Goal: Task Accomplishment & Management: Manage account settings

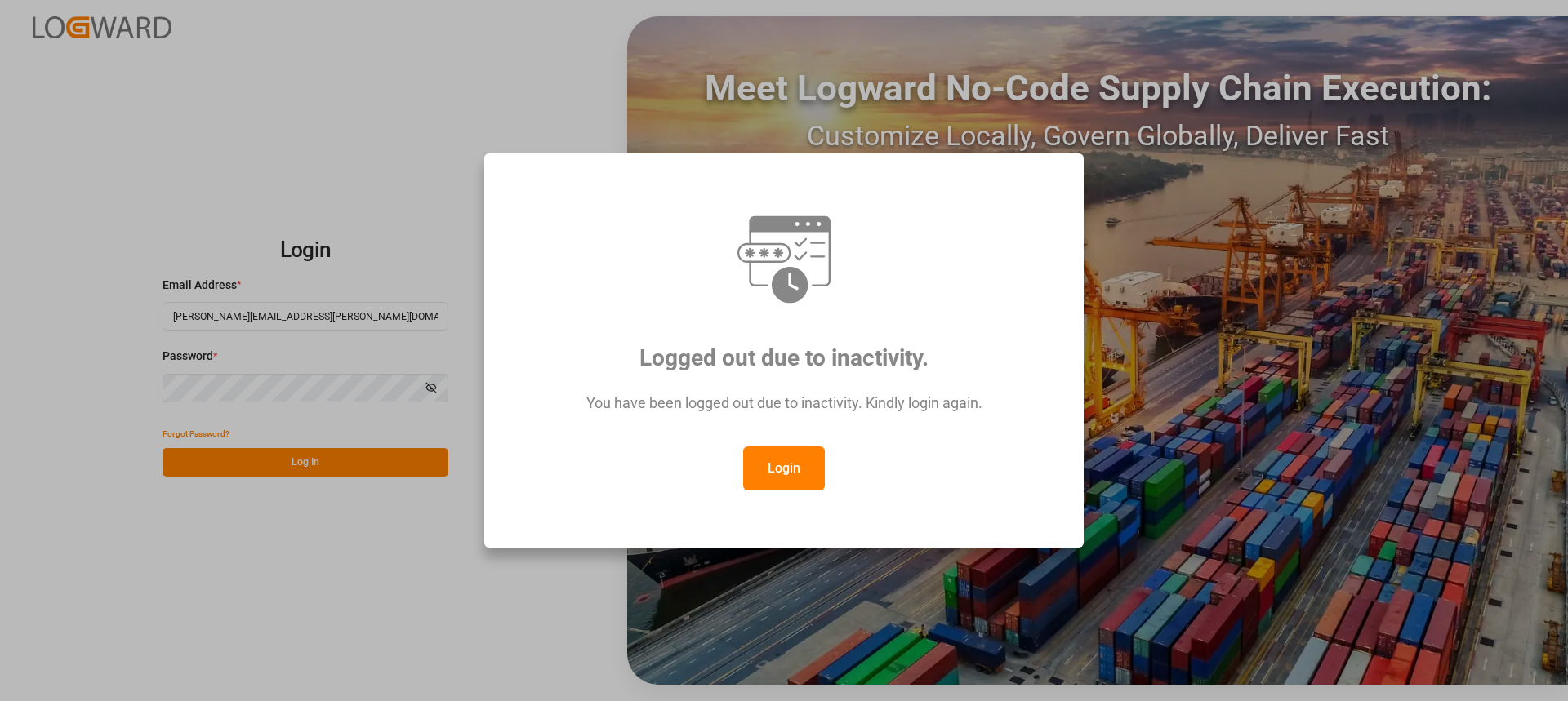
click at [790, 465] on button "Login" at bounding box center [784, 469] width 81 height 44
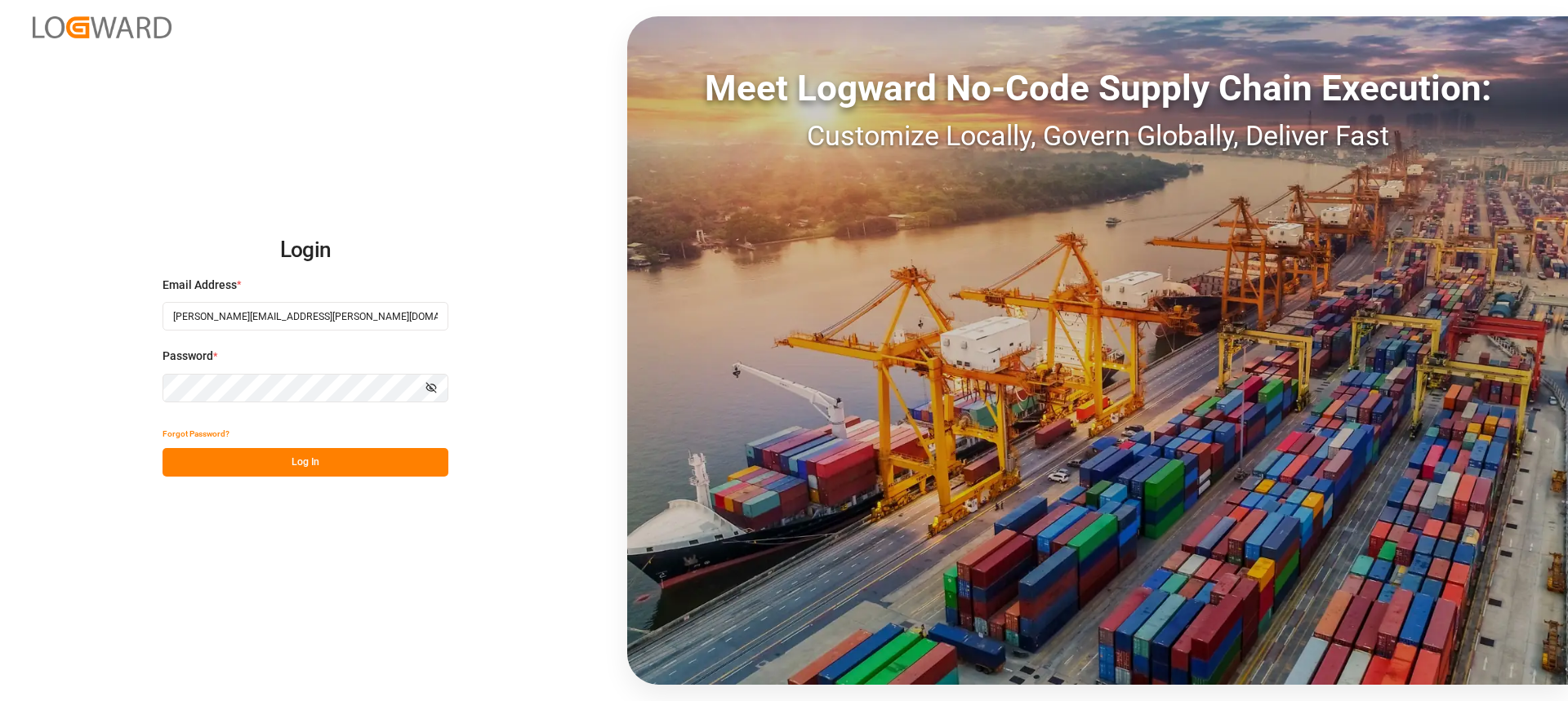
click at [391, 472] on button "Log In" at bounding box center [306, 462] width 286 height 28
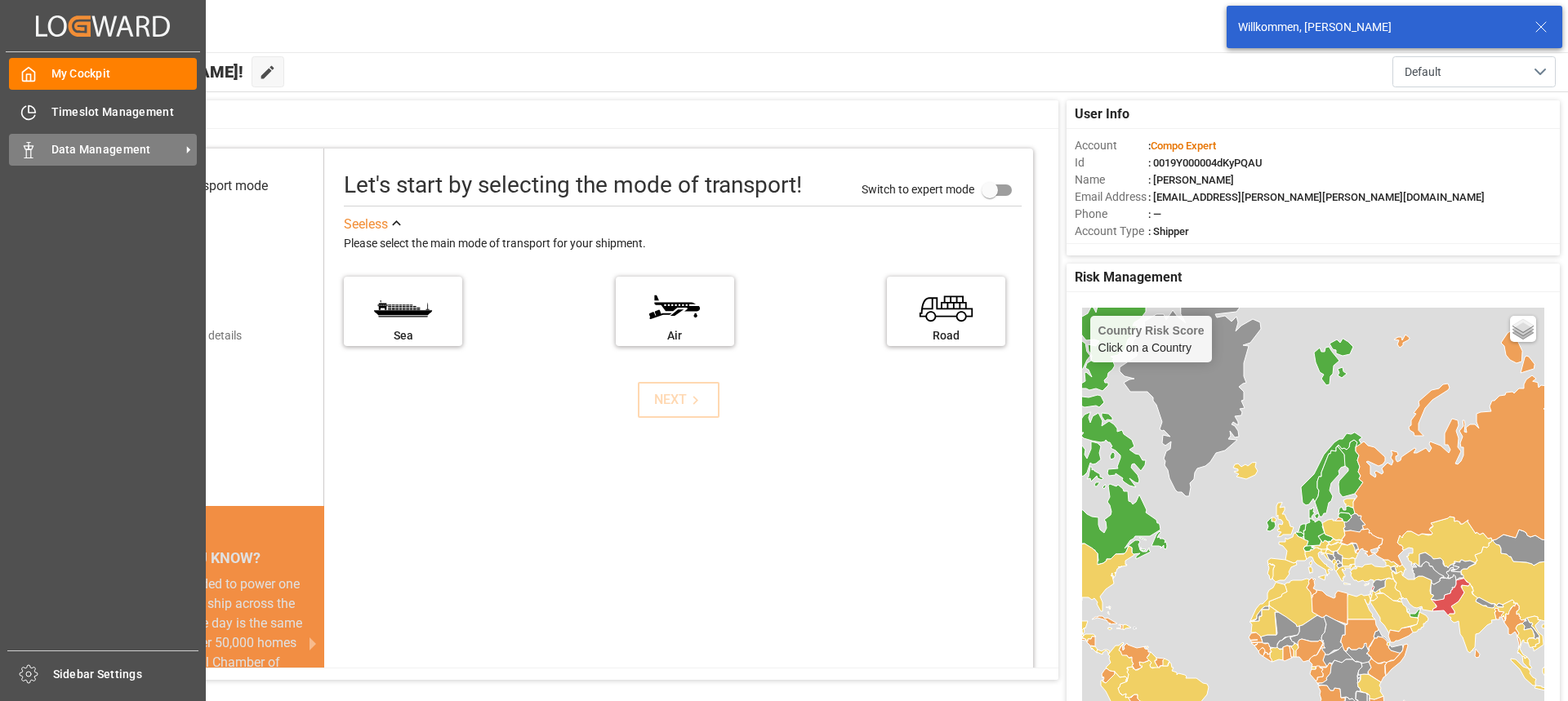
click at [65, 156] on span "Data Management" at bounding box center [115, 149] width 129 height 17
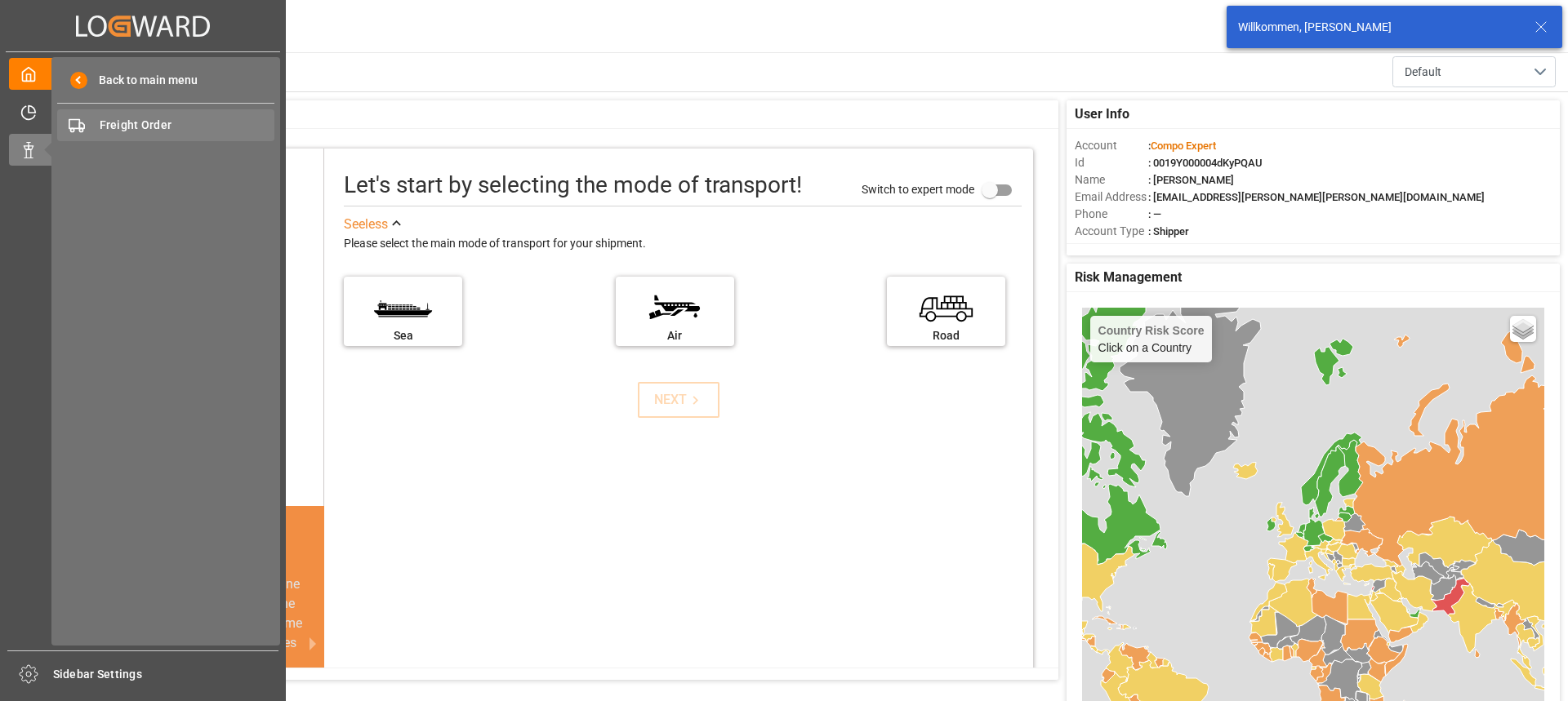
click at [156, 118] on span "Freight Order" at bounding box center [188, 125] width 176 height 17
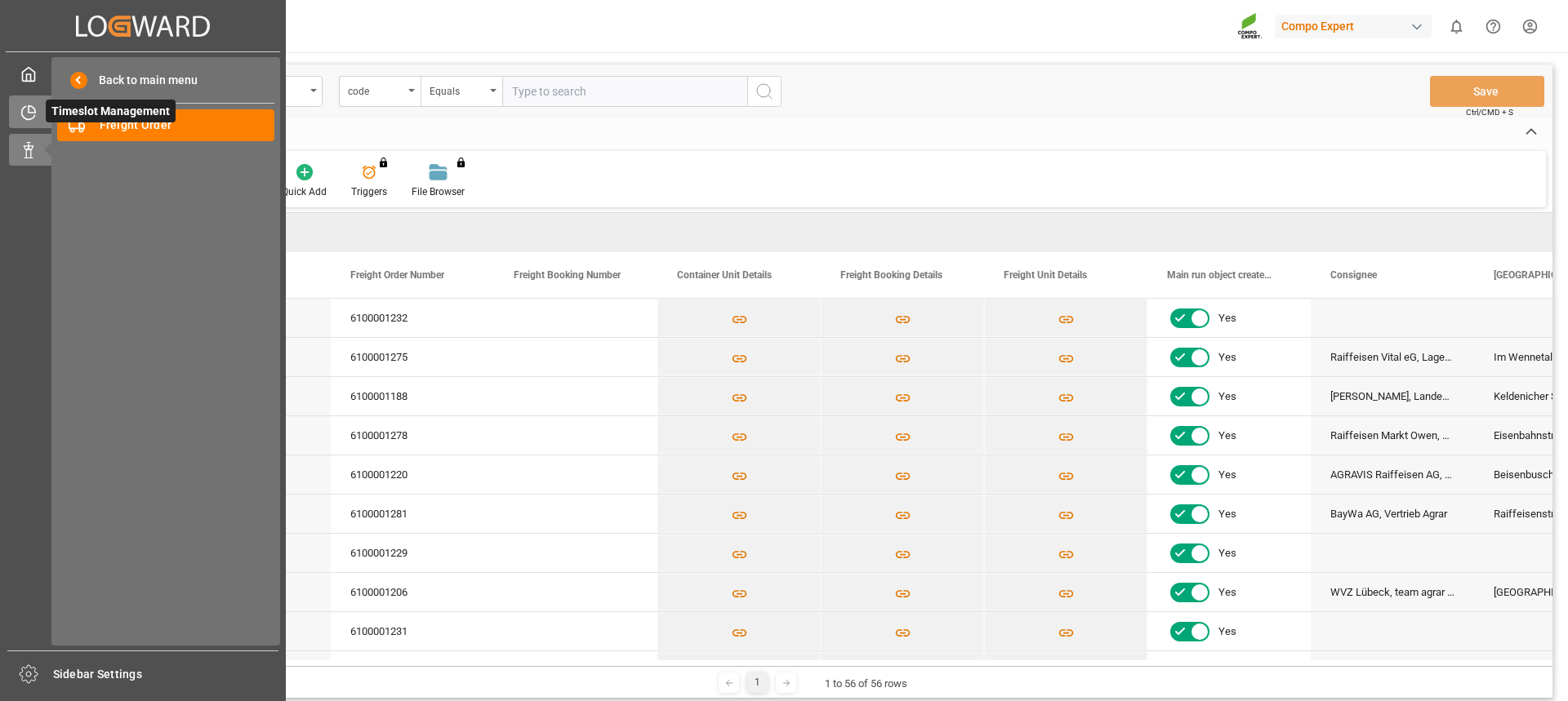
click at [43, 110] on div "Timeslot Management Timeslot Management" at bounding box center [143, 111] width 268 height 32
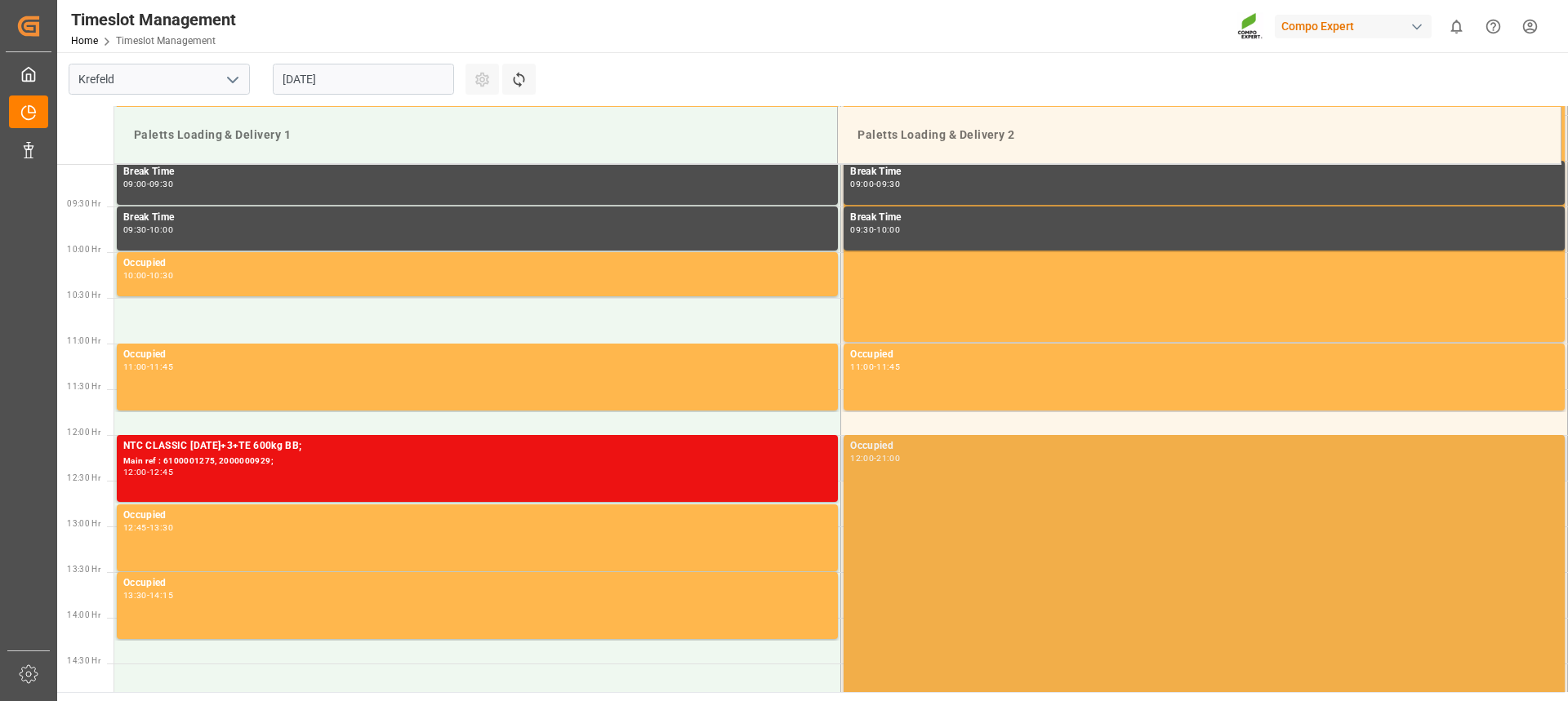
scroll to position [965, 0]
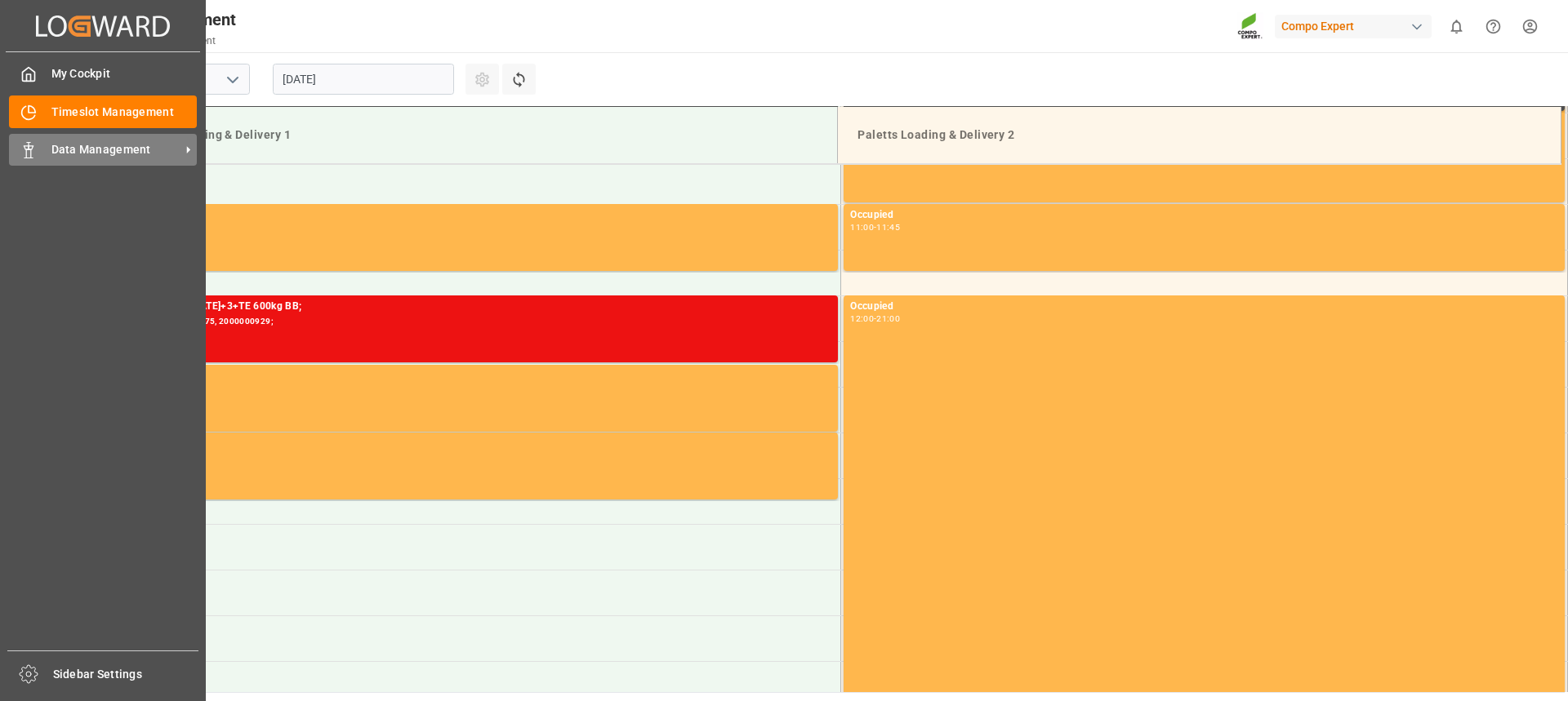
click at [48, 155] on div "Data Management Data Management" at bounding box center [103, 149] width 188 height 32
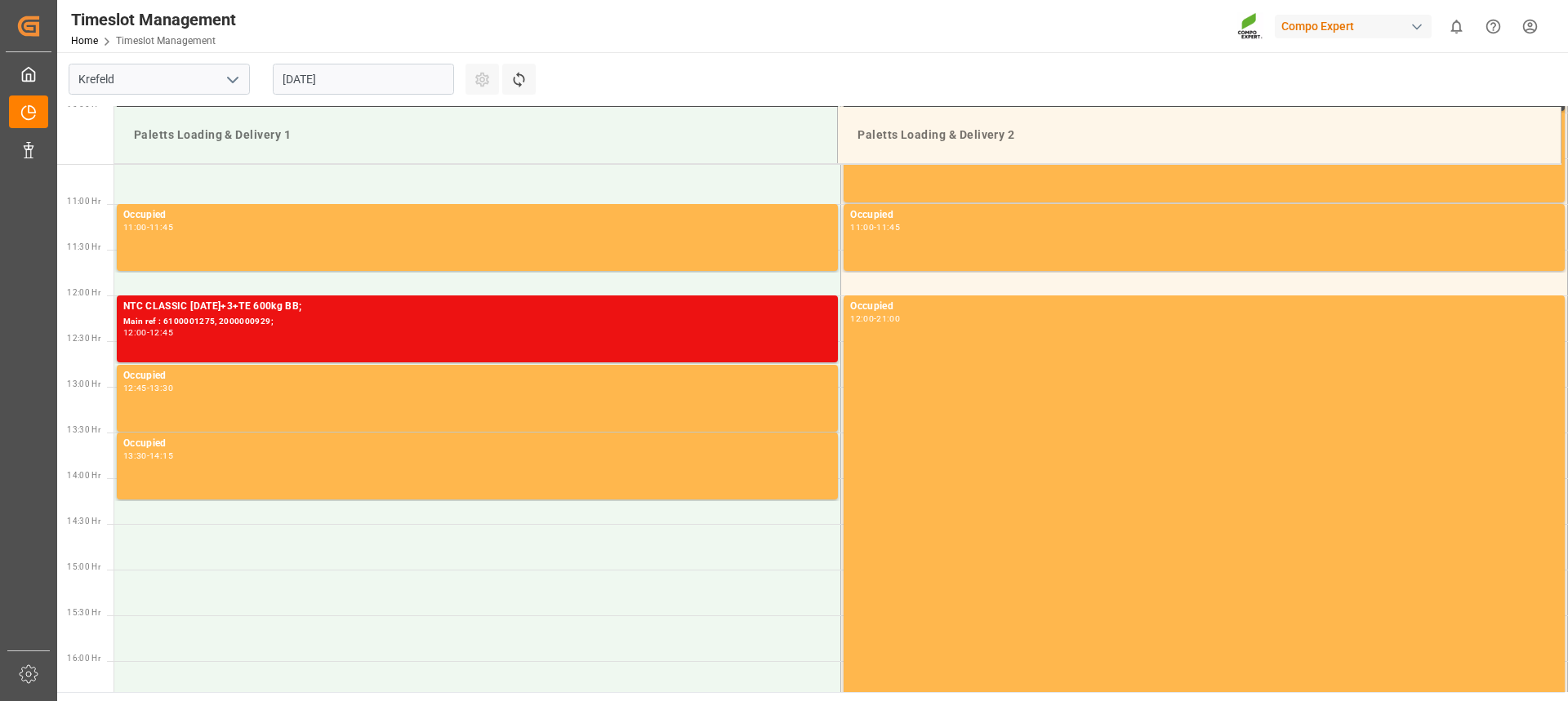
click at [897, 57] on main "Krefeld 25.08.2025 Settings Refresh Time Slots Paletts Loading & Delivery 1 Pal…" at bounding box center [810, 372] width 1508 height 640
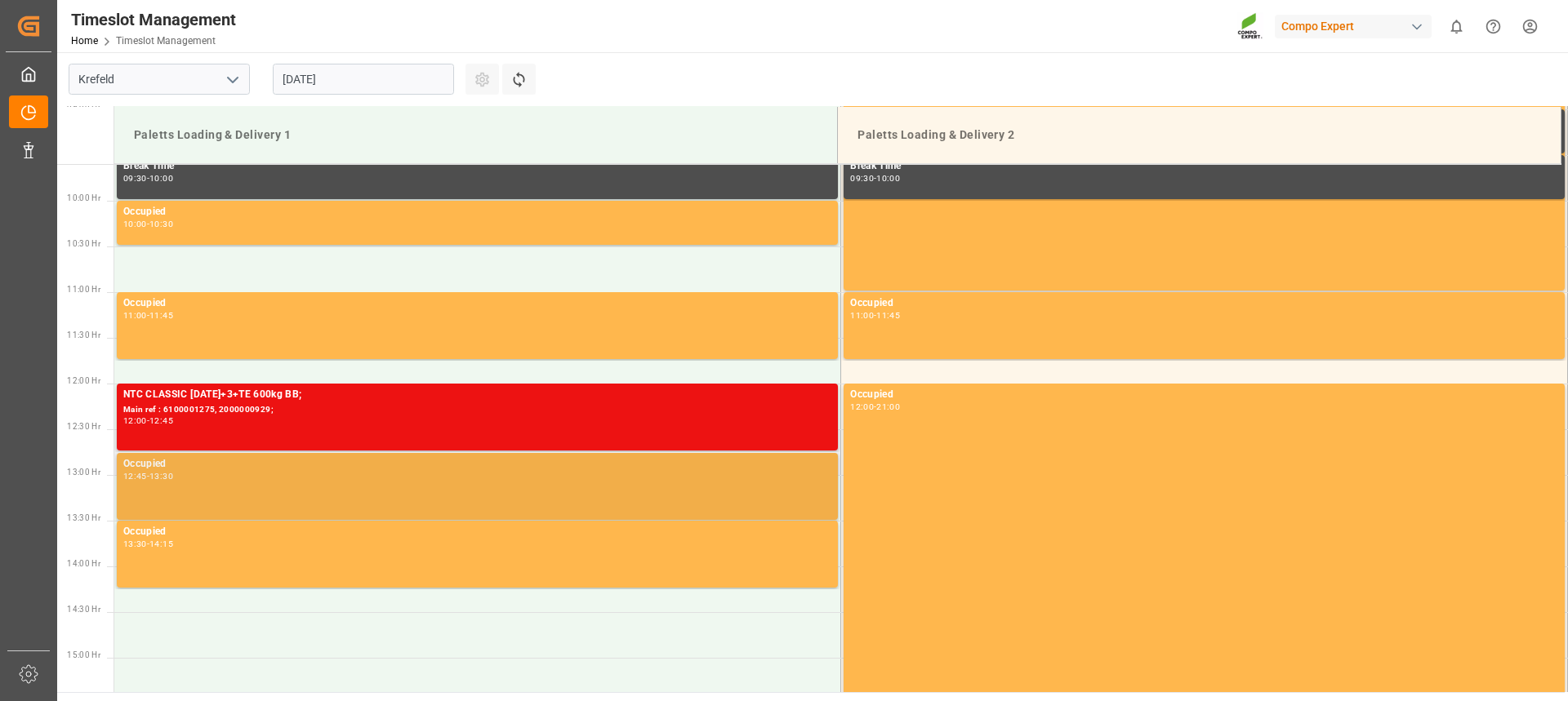
scroll to position [884, 0]
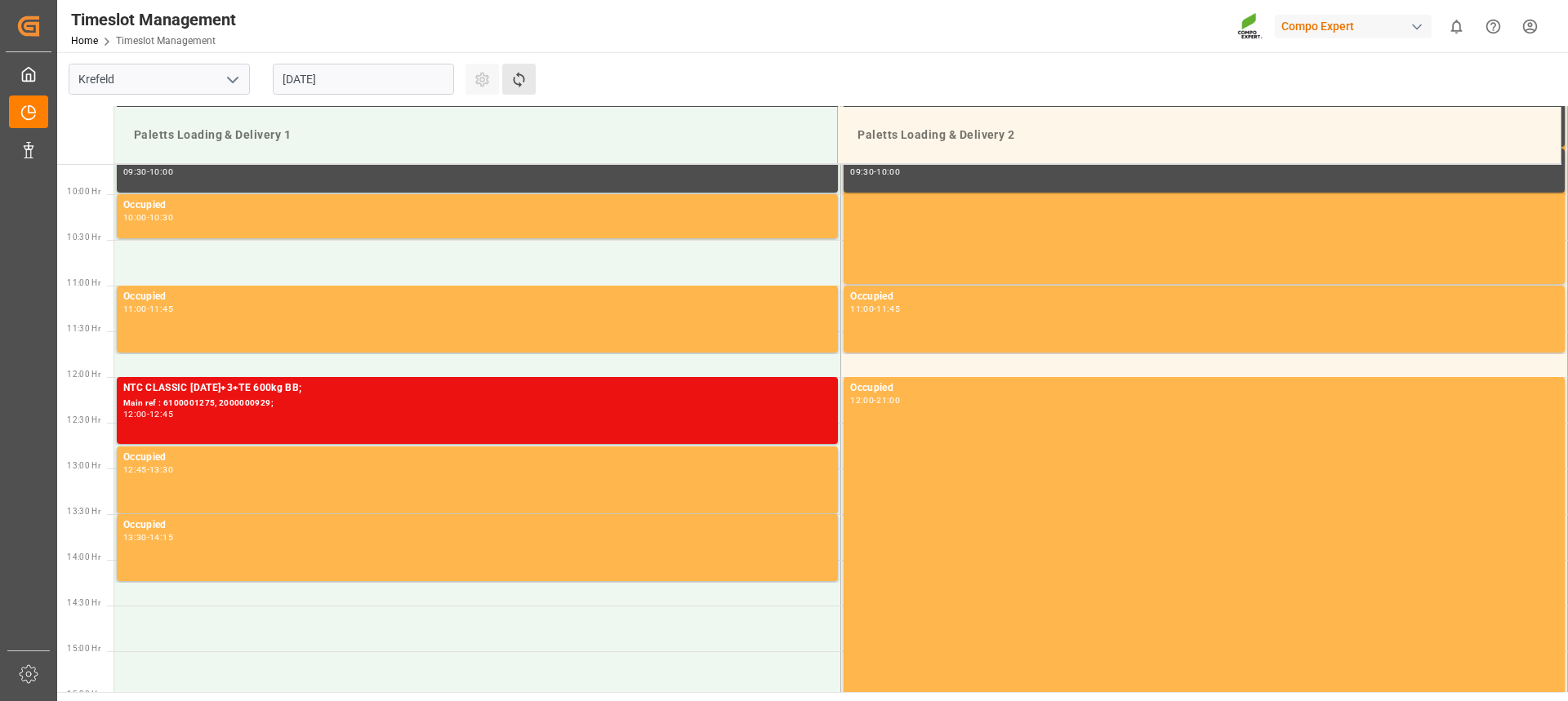
click at [530, 70] on button "Refresh Time Slots" at bounding box center [519, 80] width 34 height 31
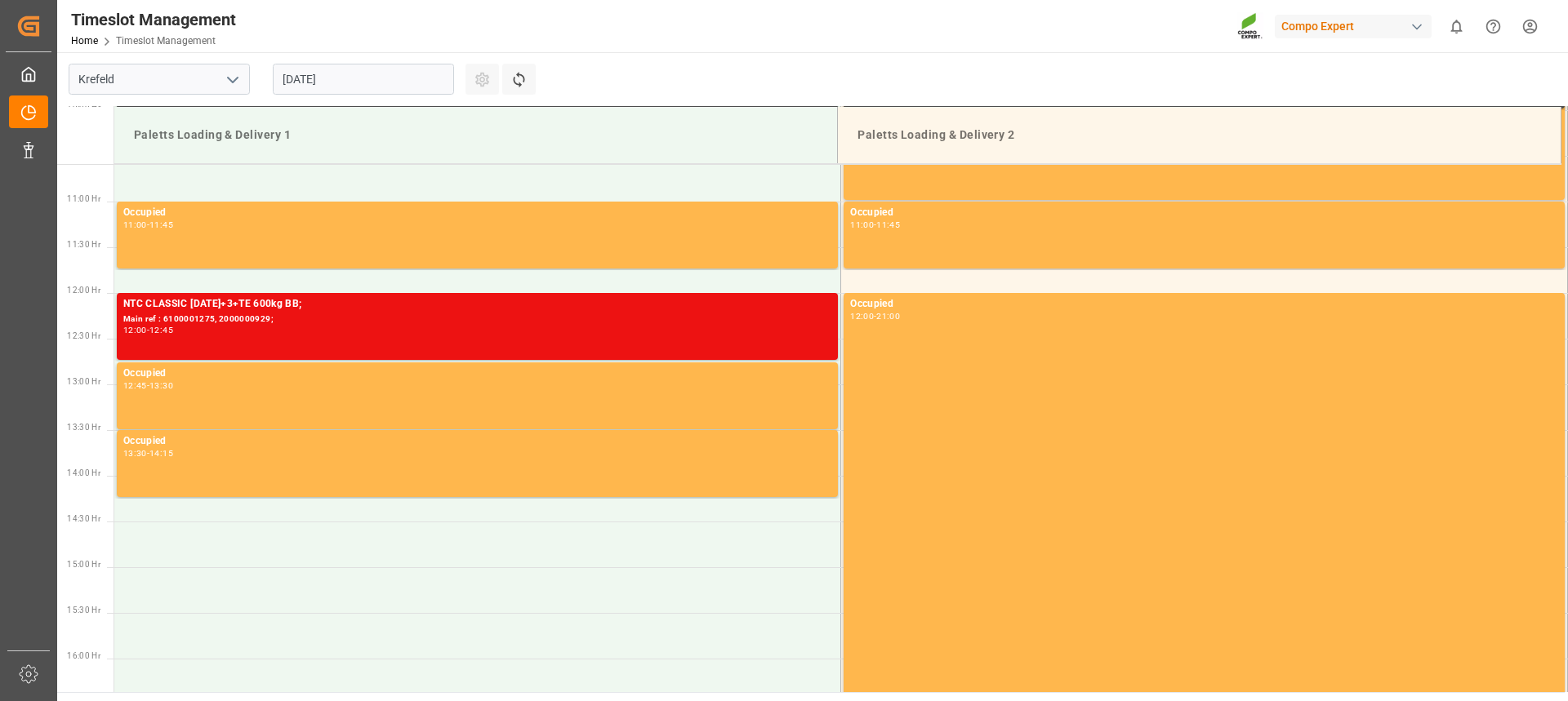
scroll to position [976, 0]
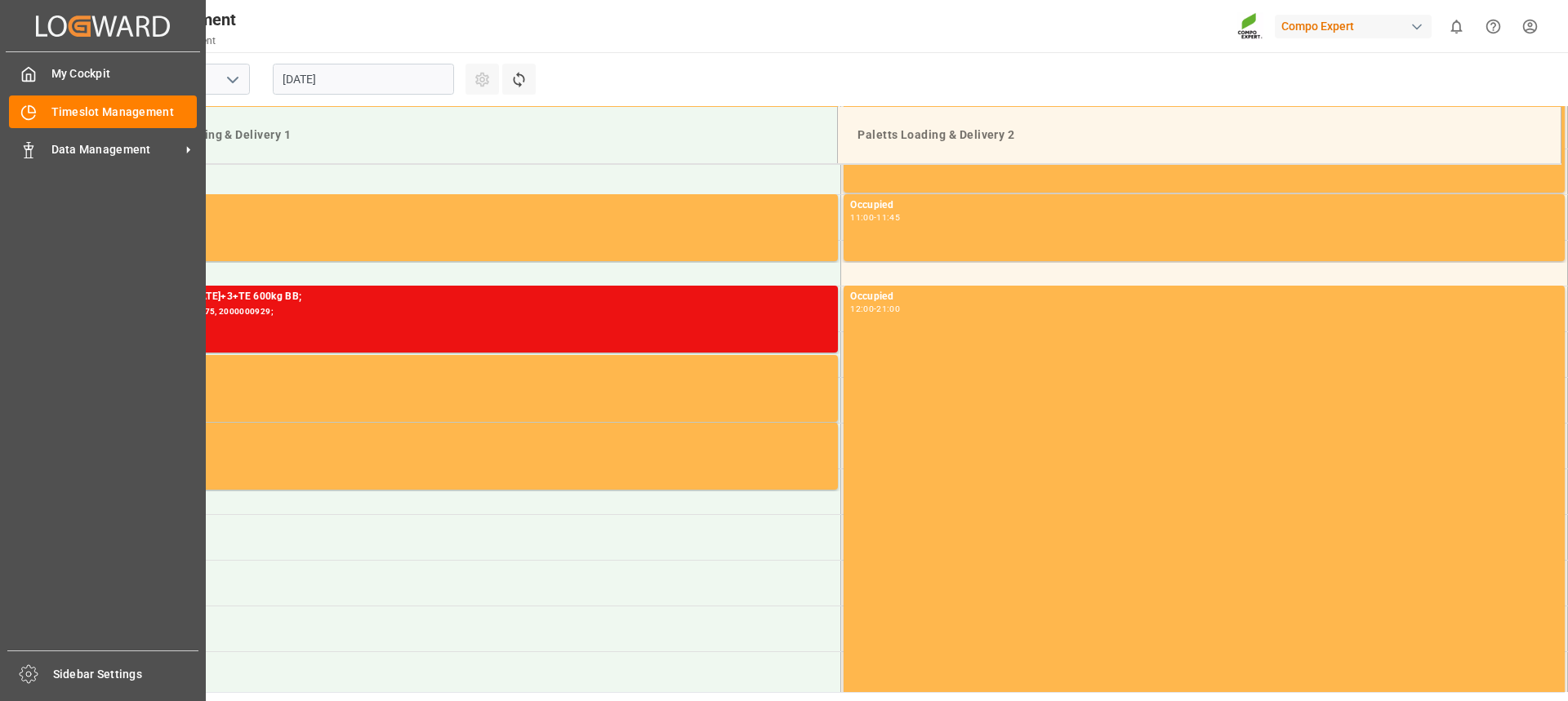
click at [5, 150] on div "My Cockpit My Cockpit Timeslot Management Timeslot Management Data Management D…" at bounding box center [103, 351] width 194 height 599
click at [114, 147] on span "Data Management" at bounding box center [115, 149] width 129 height 17
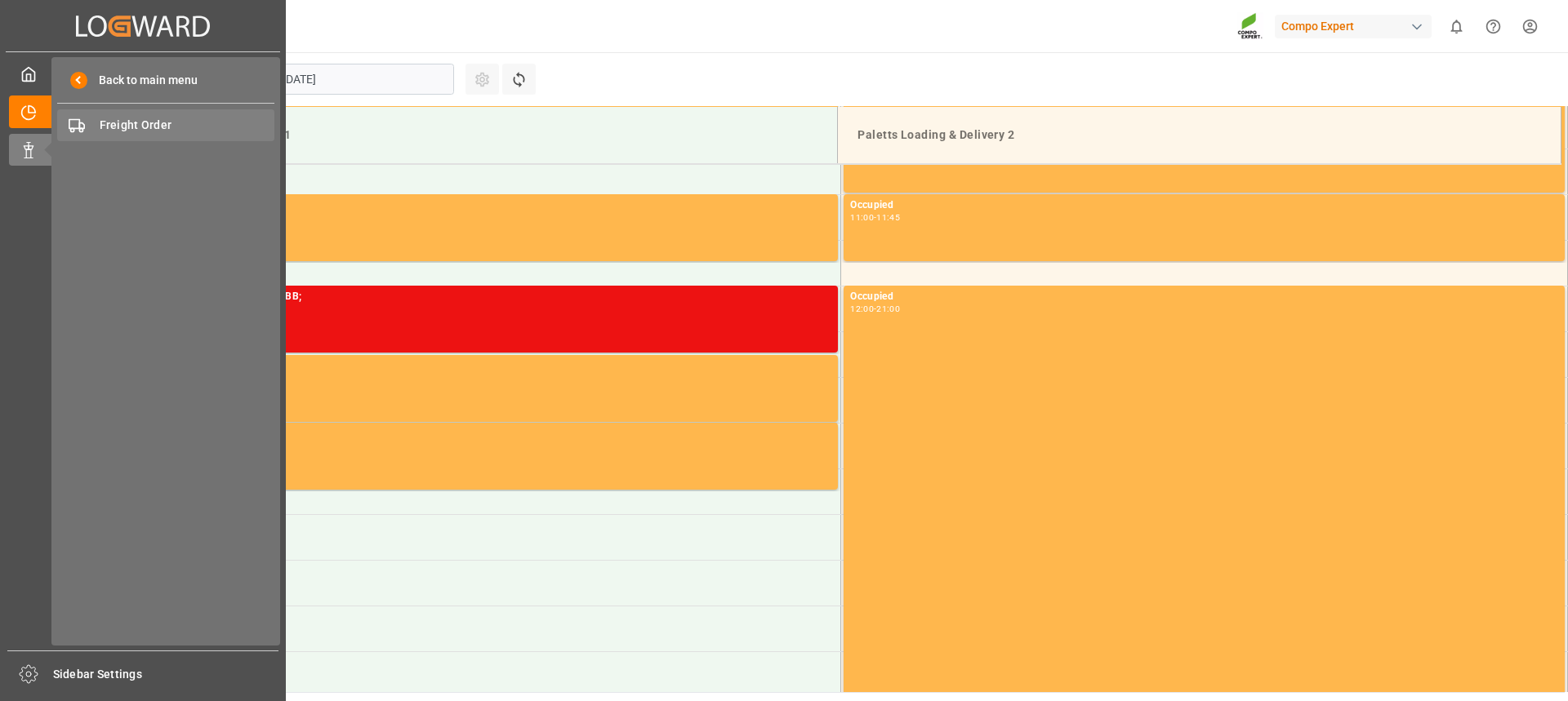
click at [127, 124] on span "Freight Order" at bounding box center [188, 125] width 176 height 17
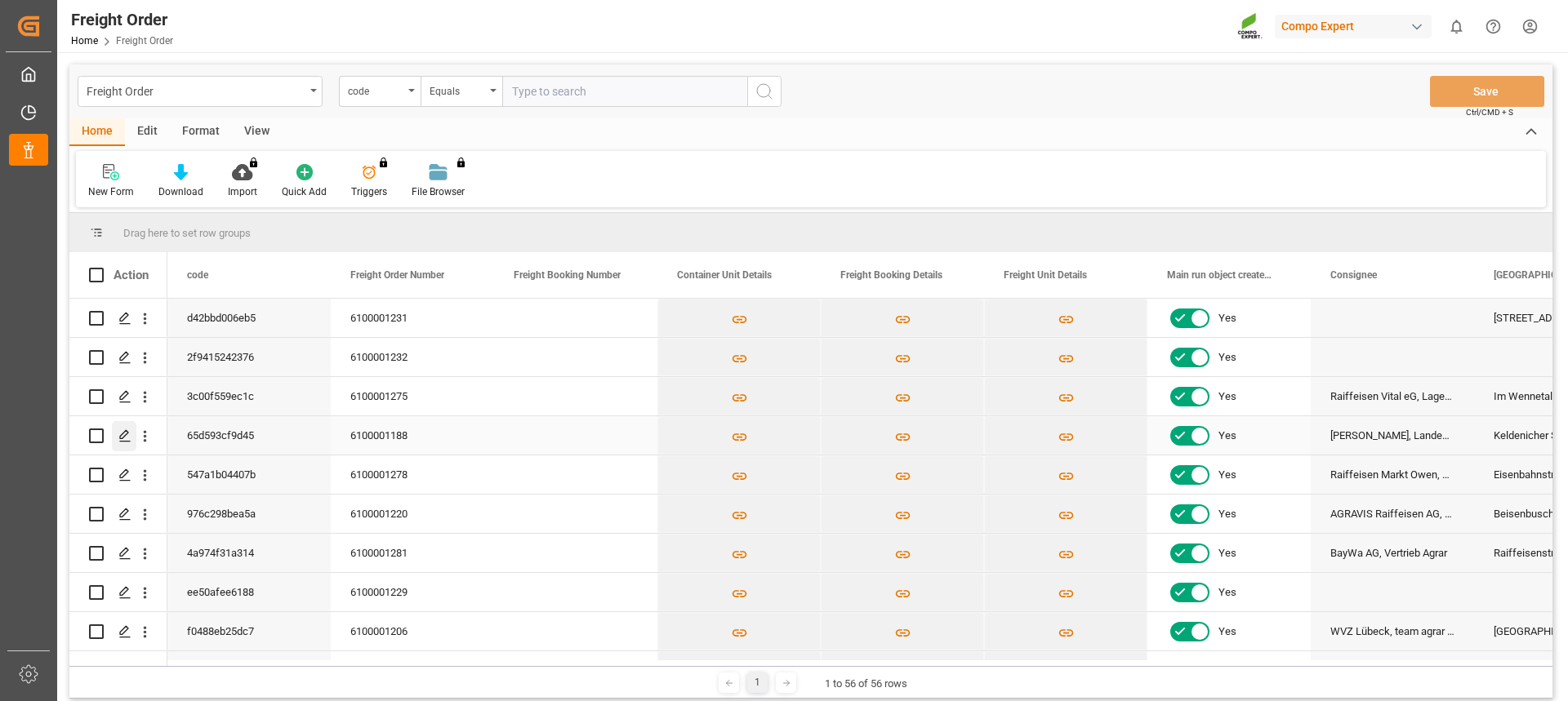
click at [124, 441] on icon "Press SPACE to select this row." at bounding box center [124, 436] width 13 height 13
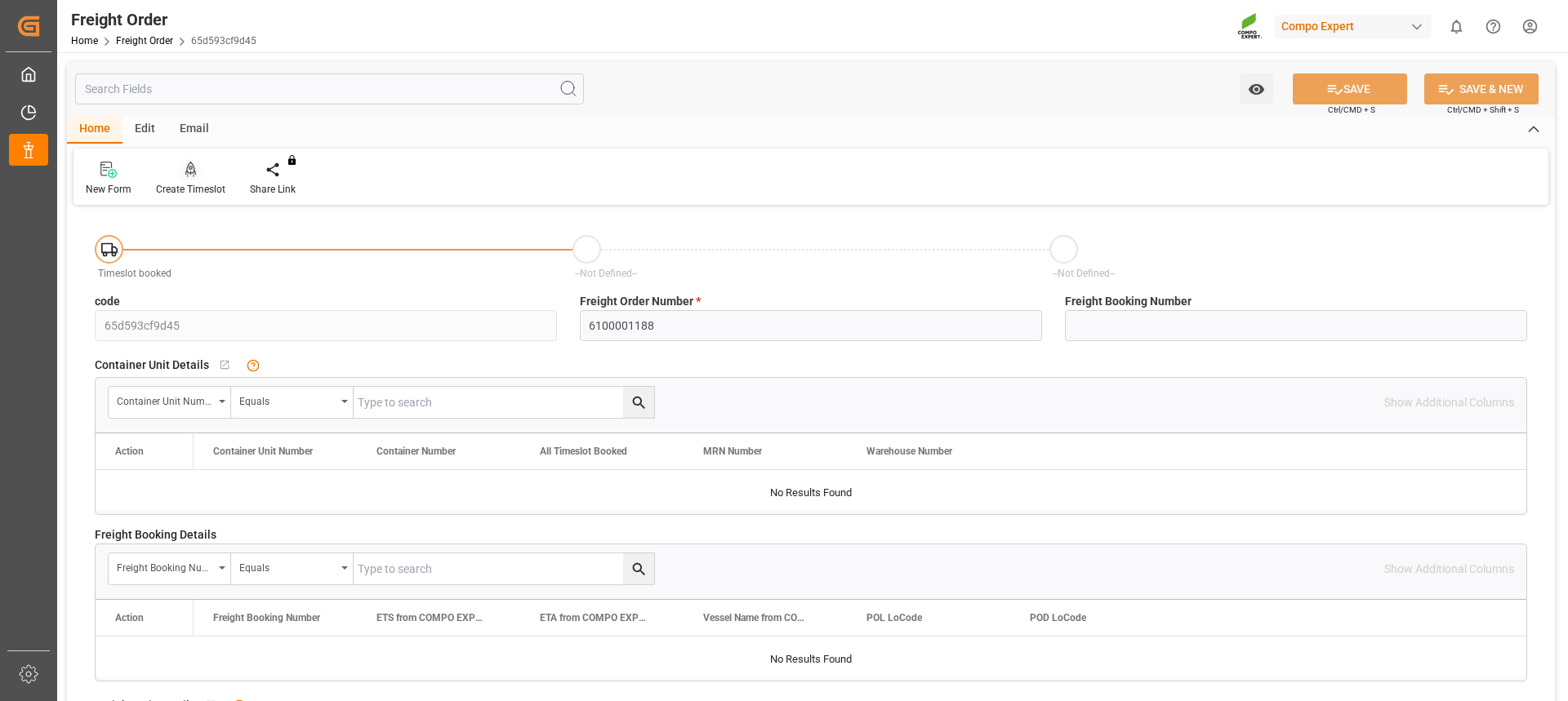
click at [193, 184] on div "Create Timeslot" at bounding box center [190, 189] width 70 height 15
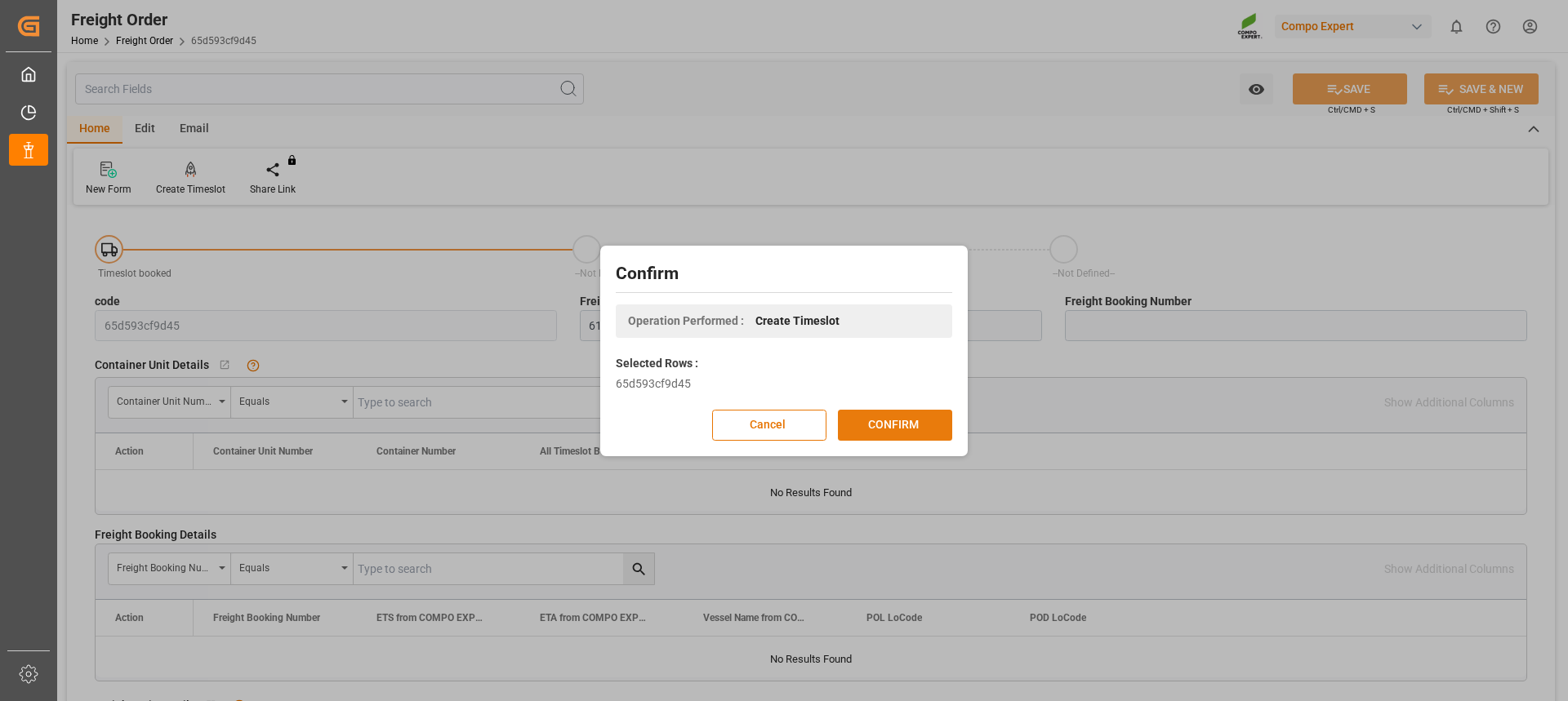
click at [920, 428] on button "CONFIRM" at bounding box center [894, 426] width 114 height 31
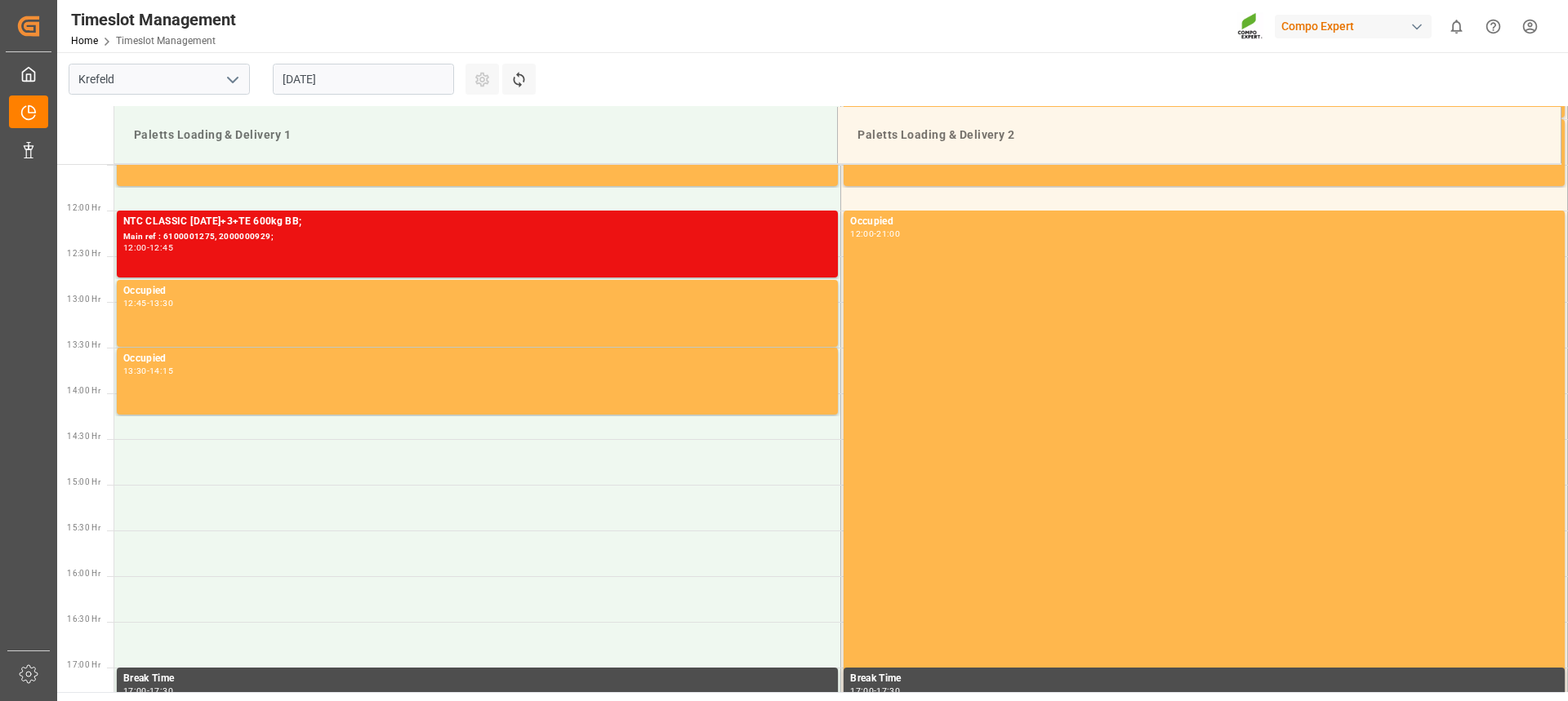
scroll to position [1057, 0]
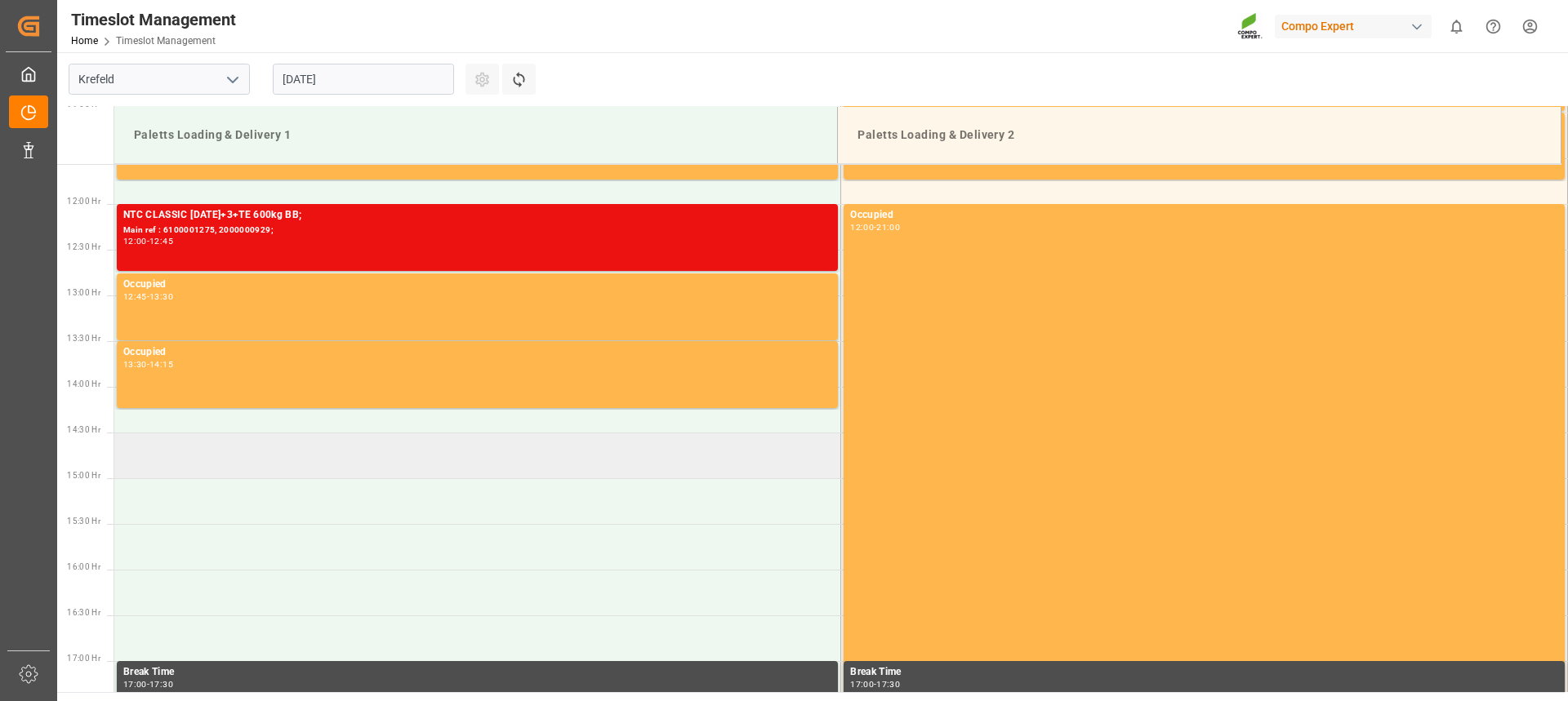
click at [229, 448] on td at bounding box center [478, 456] width 727 height 46
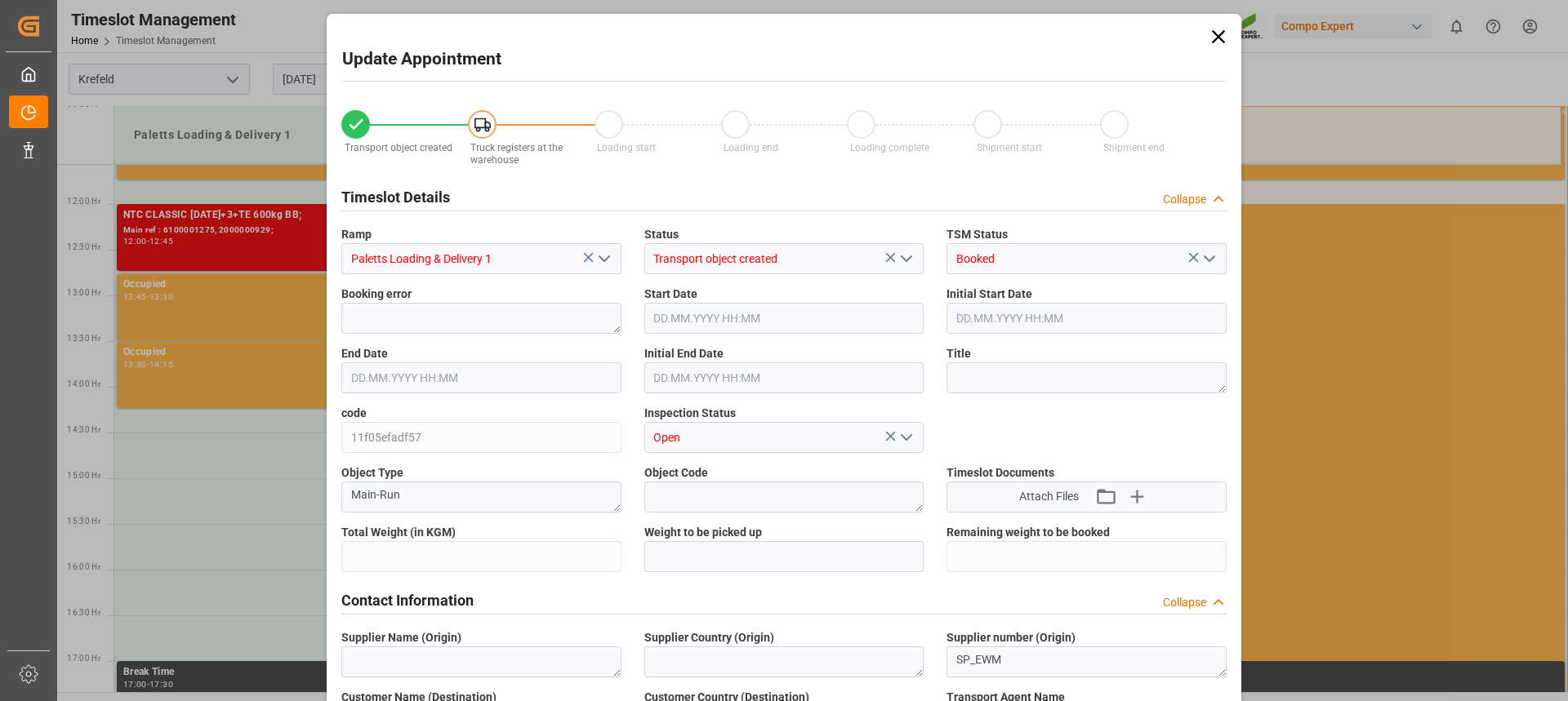
type input "23966"
type input "0"
type input "25.08.2025 14:30"
type input "25.08.2025 15:00"
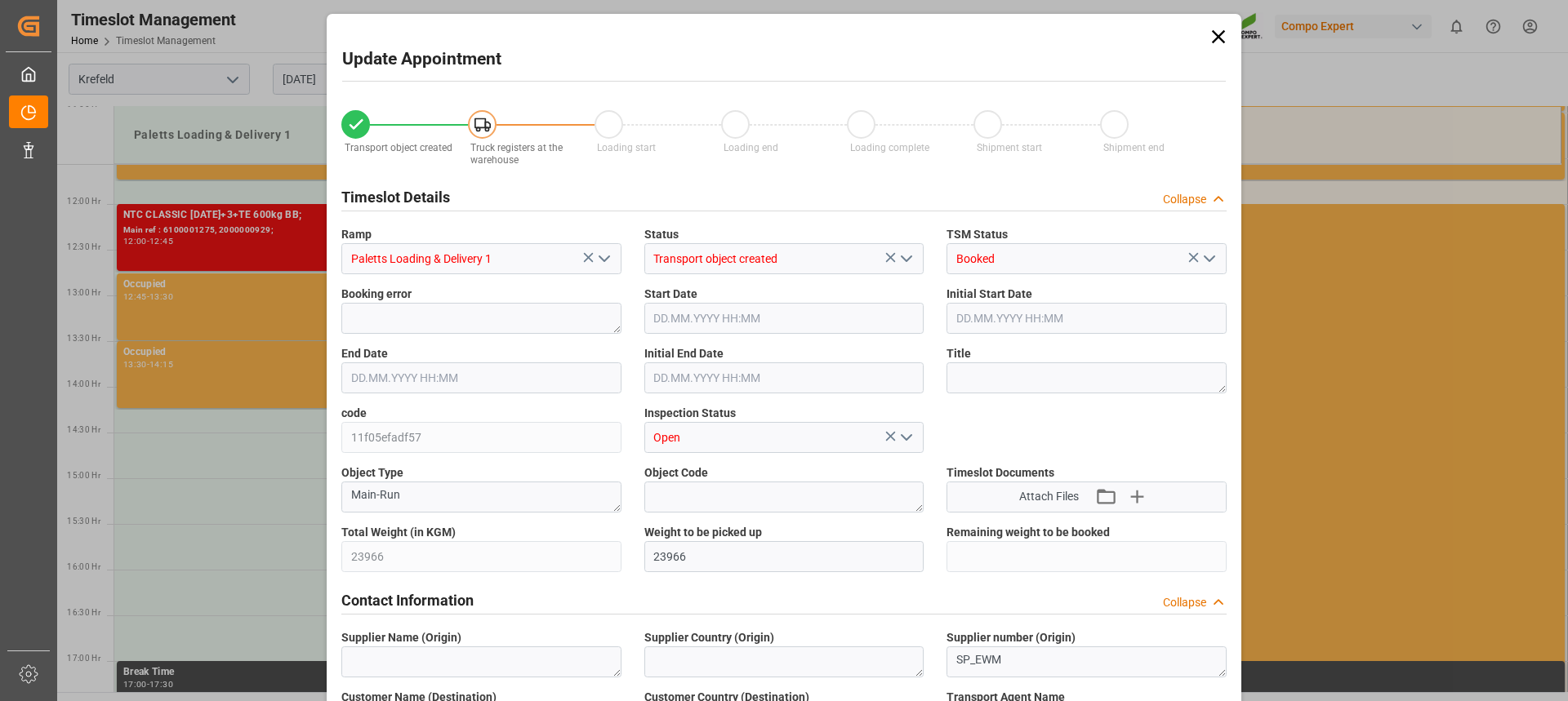
type input "[DATE] 10:13"
type input "[DATE] 07:36"
click at [696, 317] on input "25.08.2025 14:30" at bounding box center [784, 318] width 280 height 31
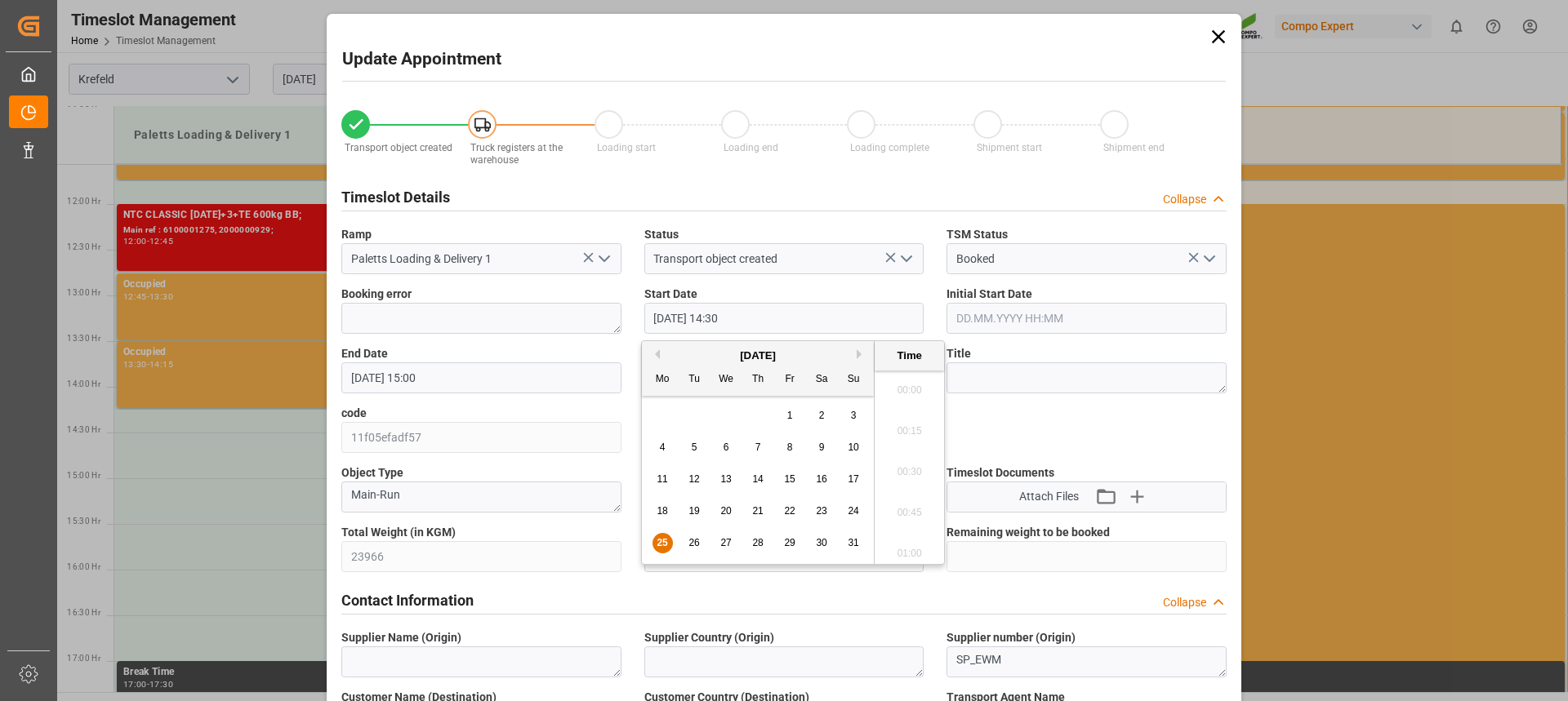
scroll to position [2292, 0]
click at [661, 541] on span "25" at bounding box center [662, 543] width 11 height 11
click at [919, 418] on li "14:15" at bounding box center [909, 426] width 70 height 41
type input "25.08.2025 14:15"
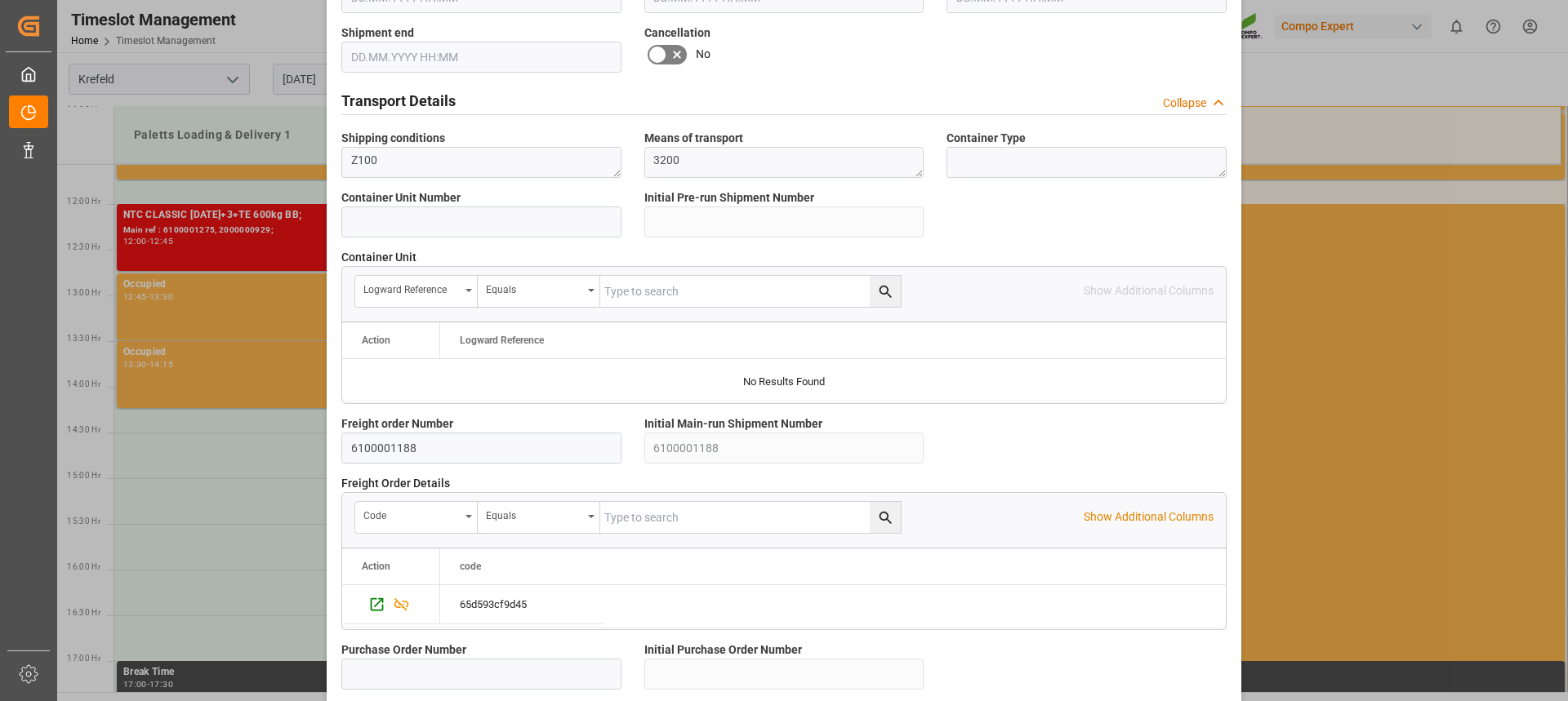
scroll to position [1455, 0]
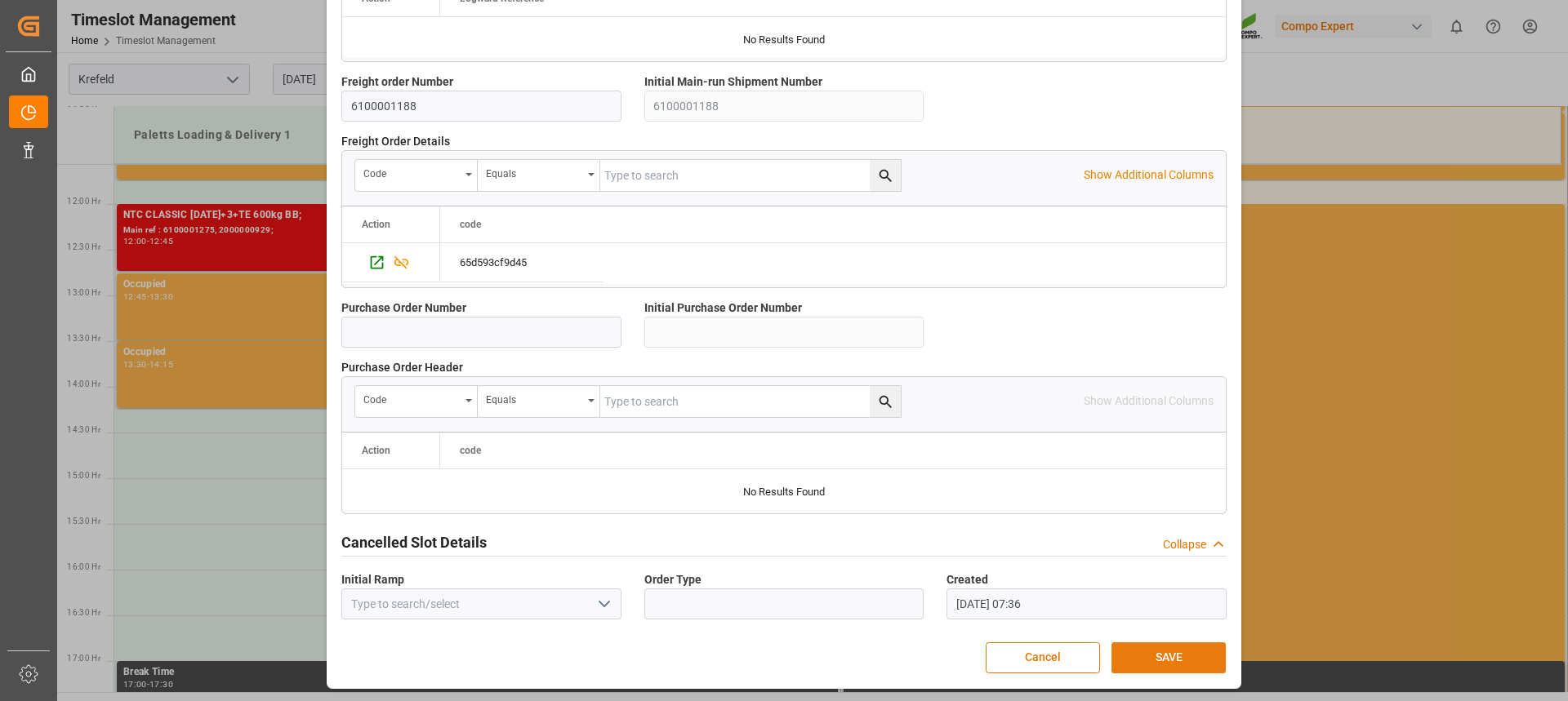
click at [1163, 653] on button "SAVE" at bounding box center [1168, 658] width 114 height 31
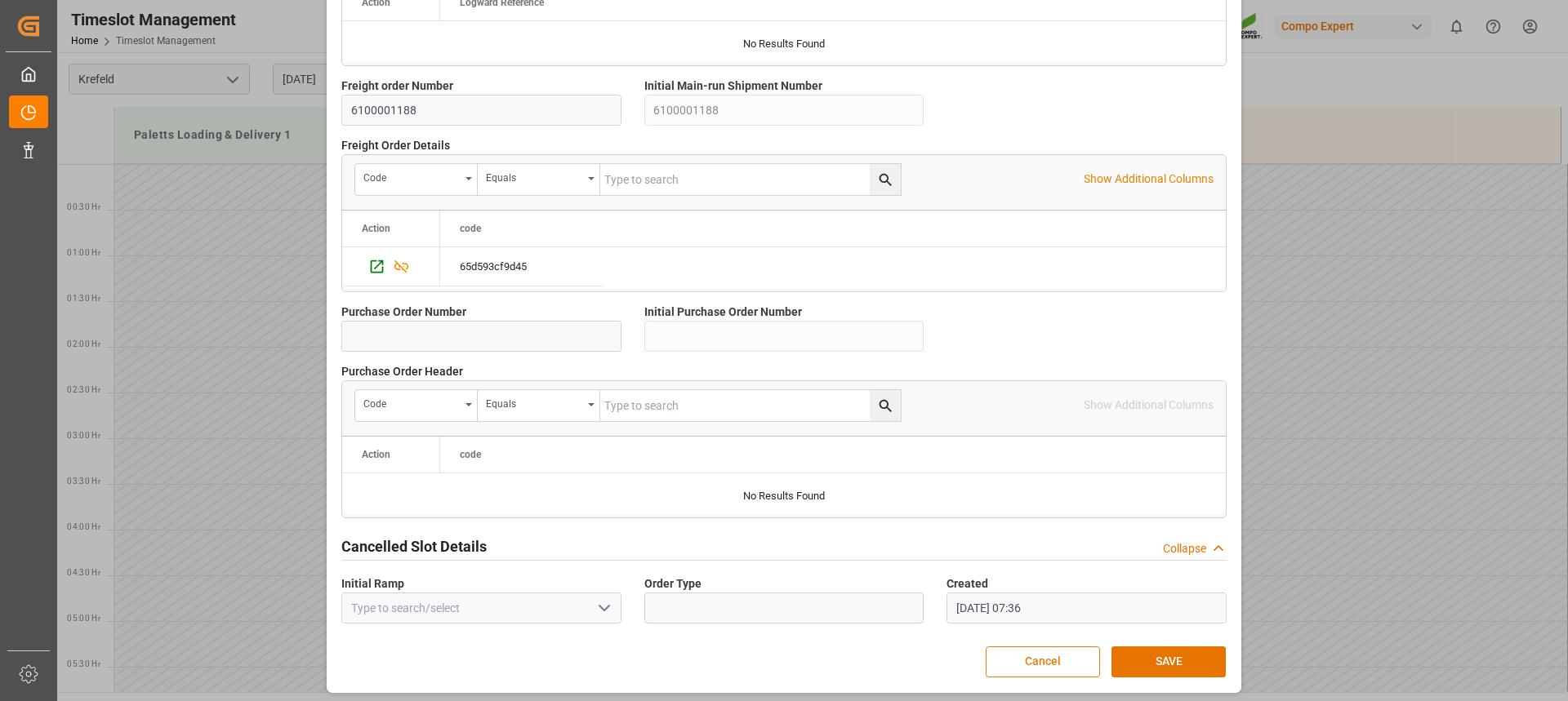
scroll to position [1455, 0]
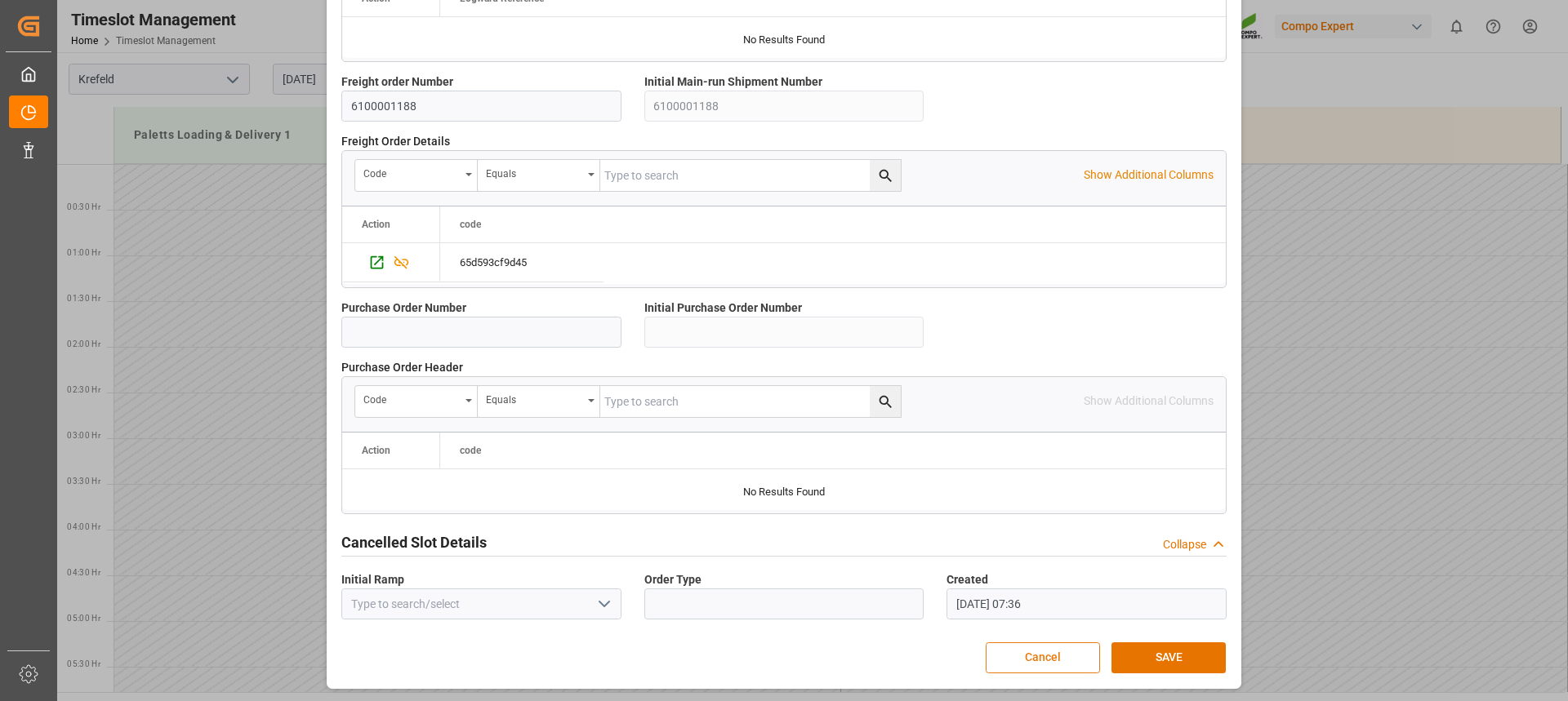
click at [1046, 654] on button "Cancel" at bounding box center [1043, 658] width 114 height 31
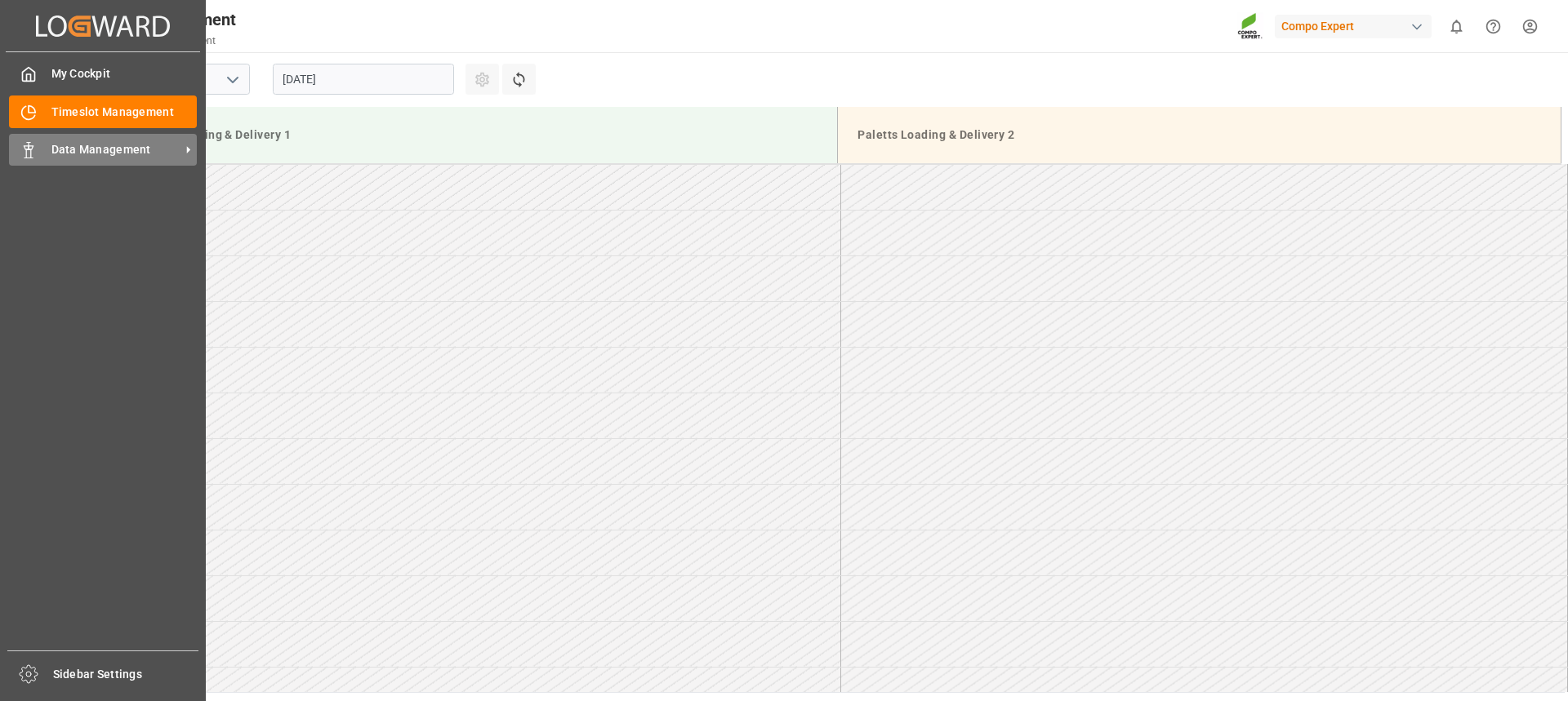
click at [51, 154] on span "Data Management" at bounding box center [115, 149] width 129 height 17
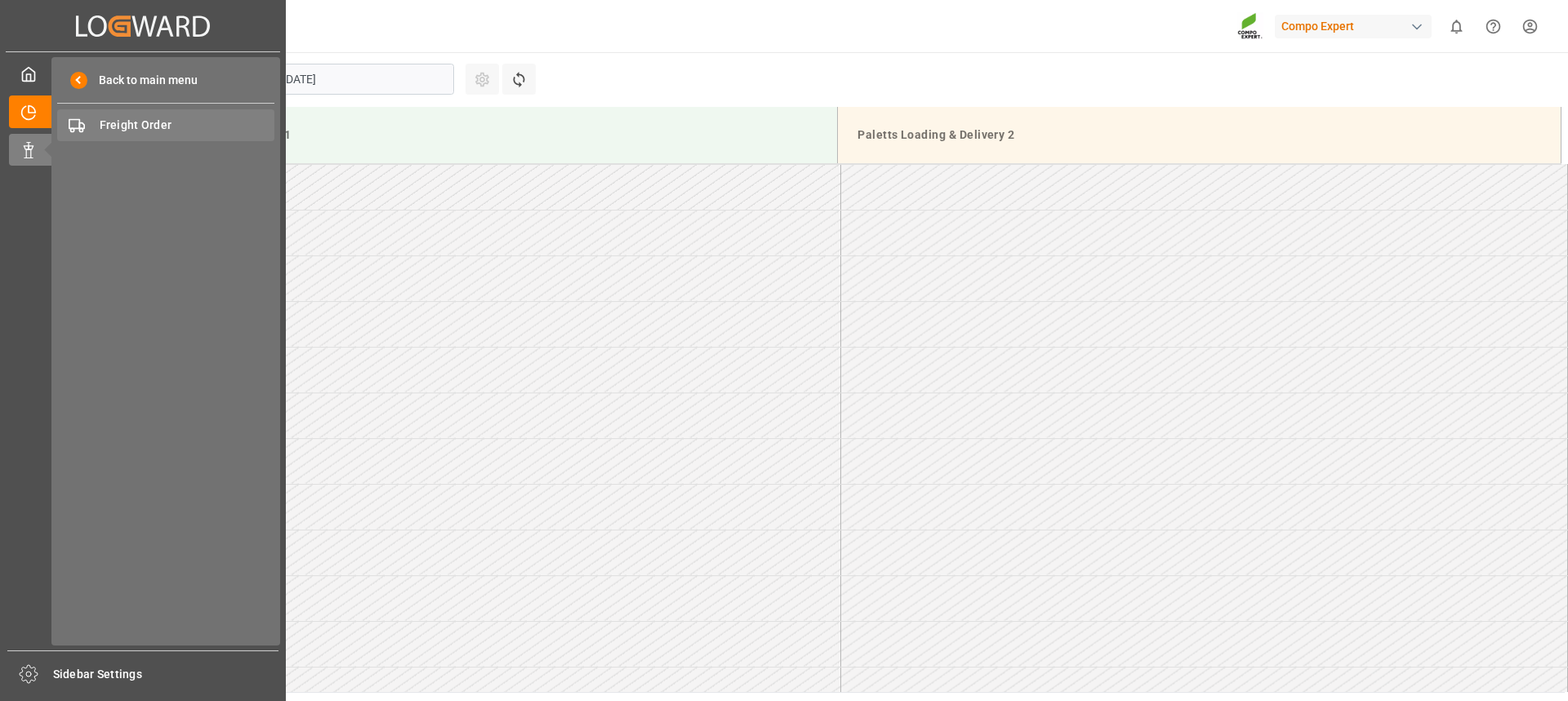
click at [123, 128] on span "Freight Order" at bounding box center [188, 125] width 176 height 17
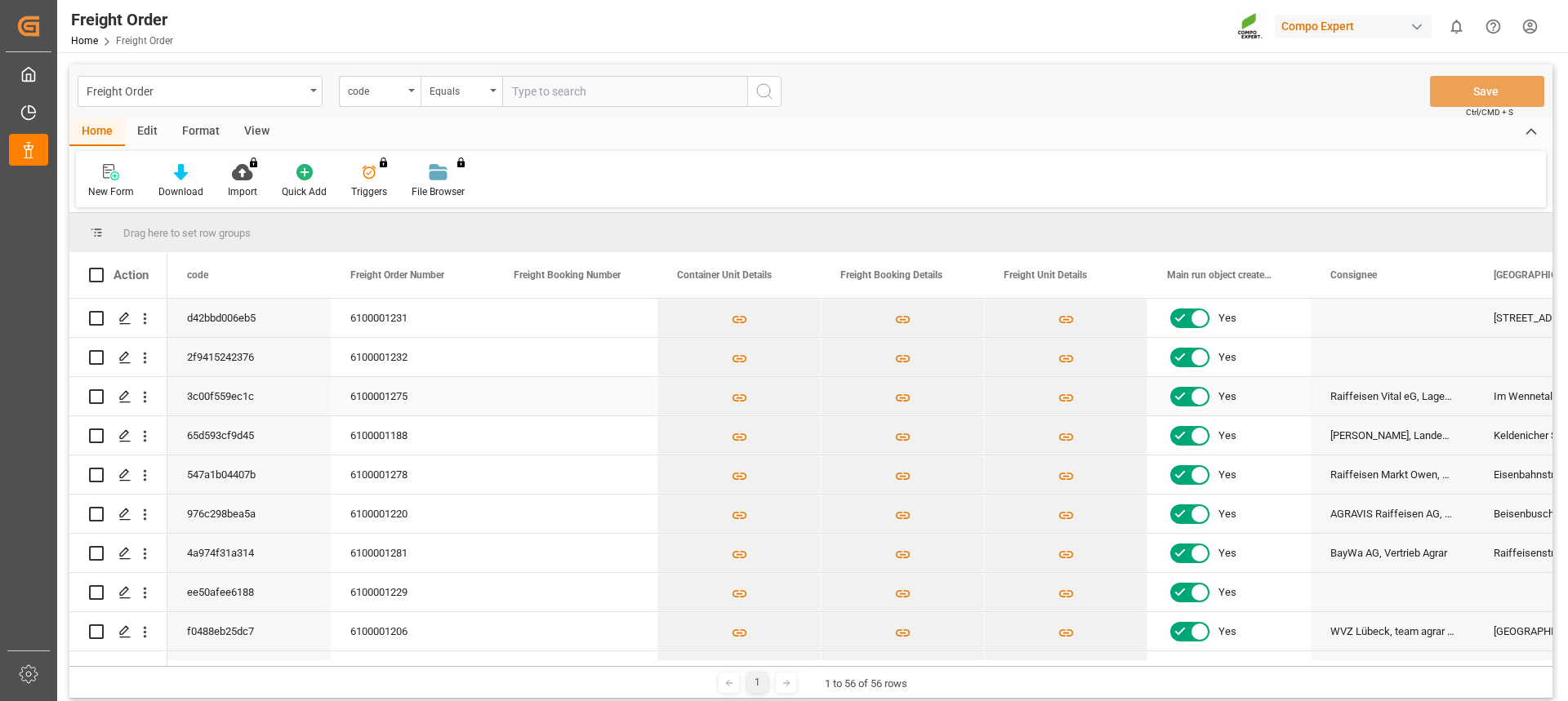
scroll to position [81, 0]
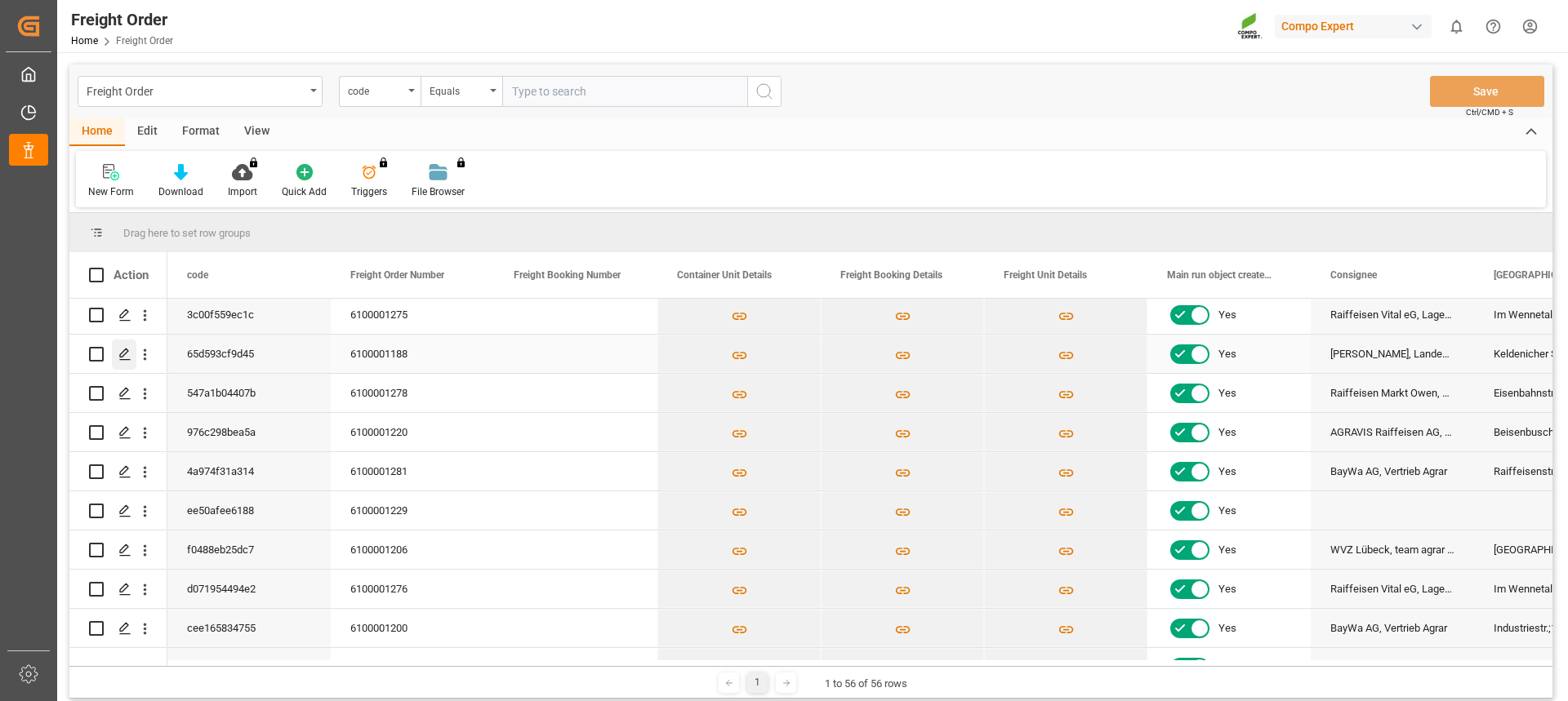
click at [124, 353] on icon "Press SPACE to select this row." at bounding box center [124, 354] width 13 height 13
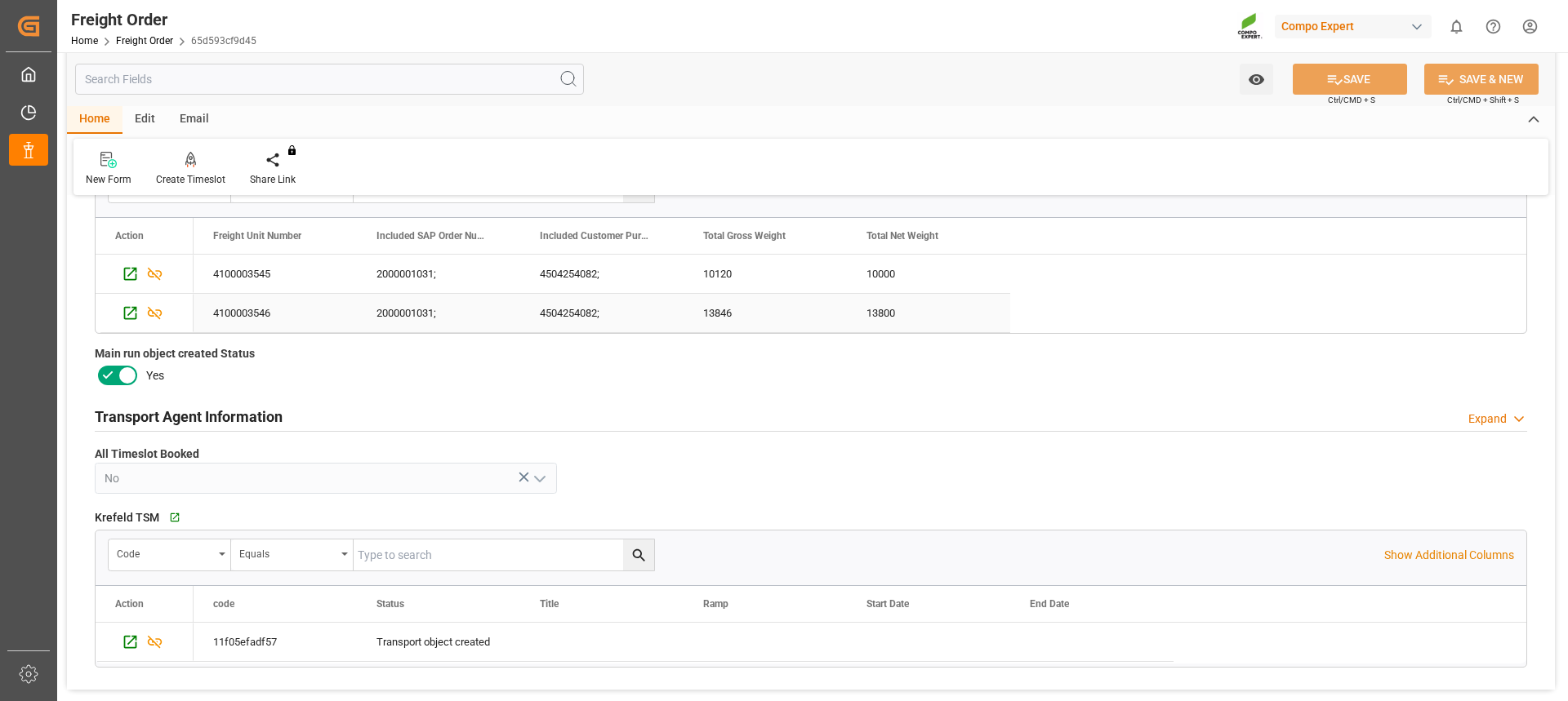
scroll to position [816, 0]
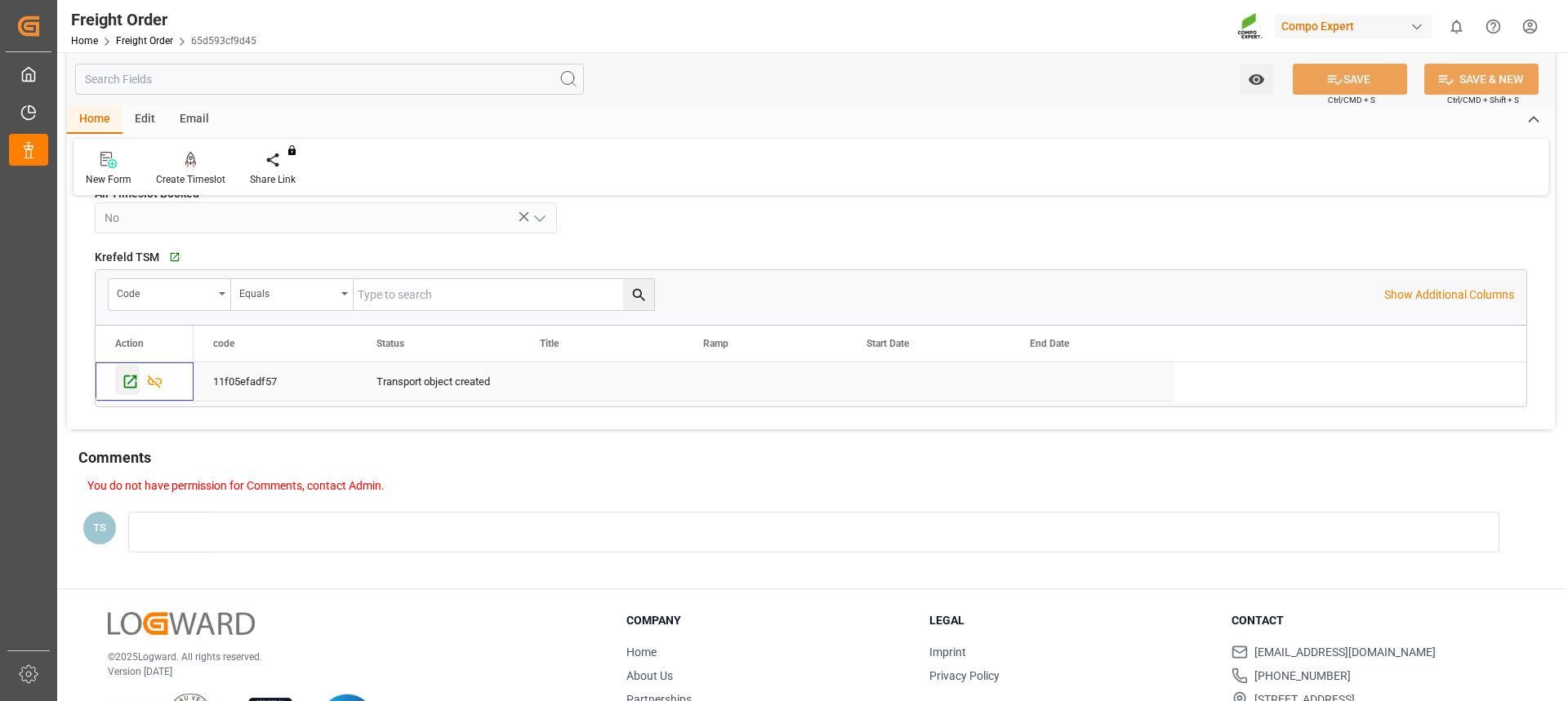
click at [119, 387] on div "Press SPACE to select this row." at bounding box center [127, 380] width 25 height 30
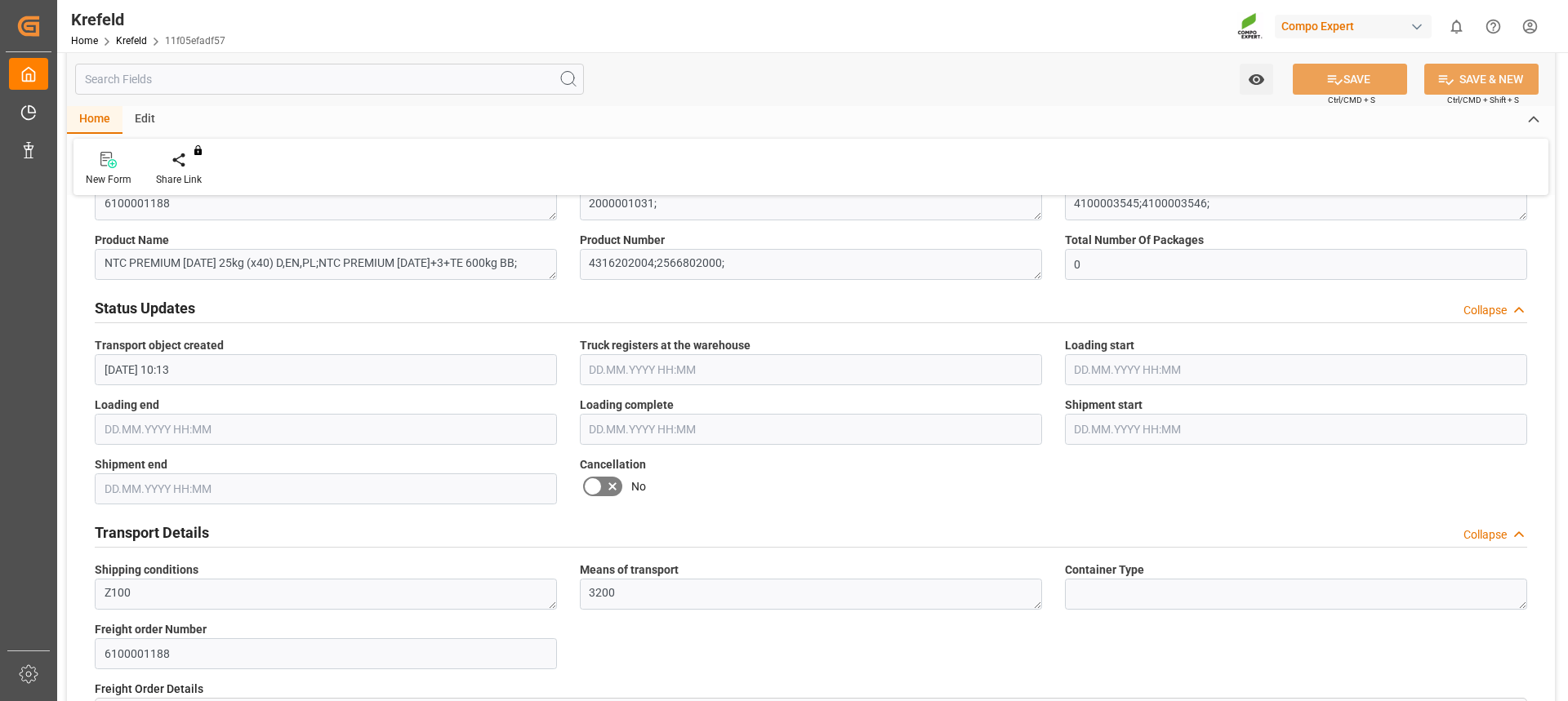
click at [601, 480] on icon at bounding box center [592, 486] width 19 height 19
click at [0, 0] on input "checkbox" at bounding box center [0, 0] width 0 height 0
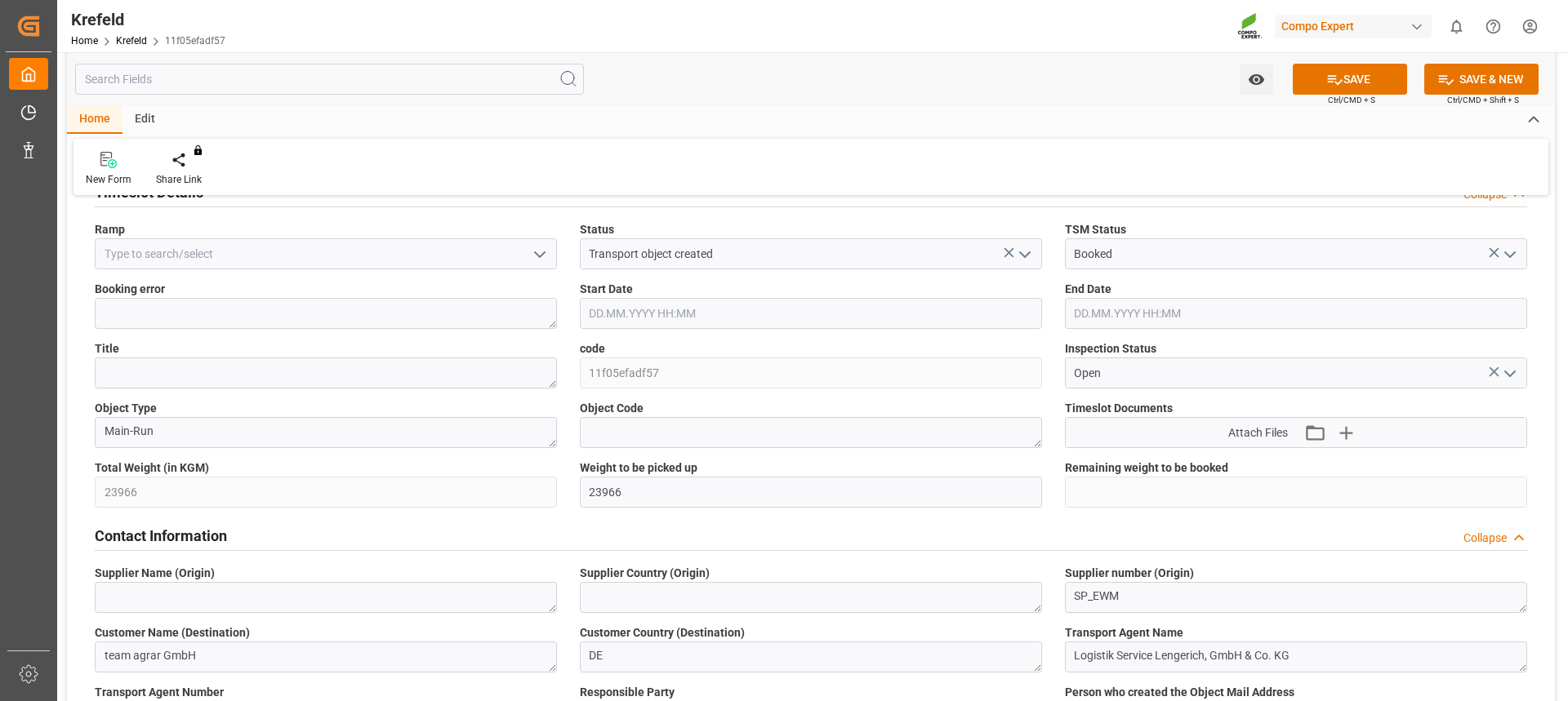
scroll to position [81, 0]
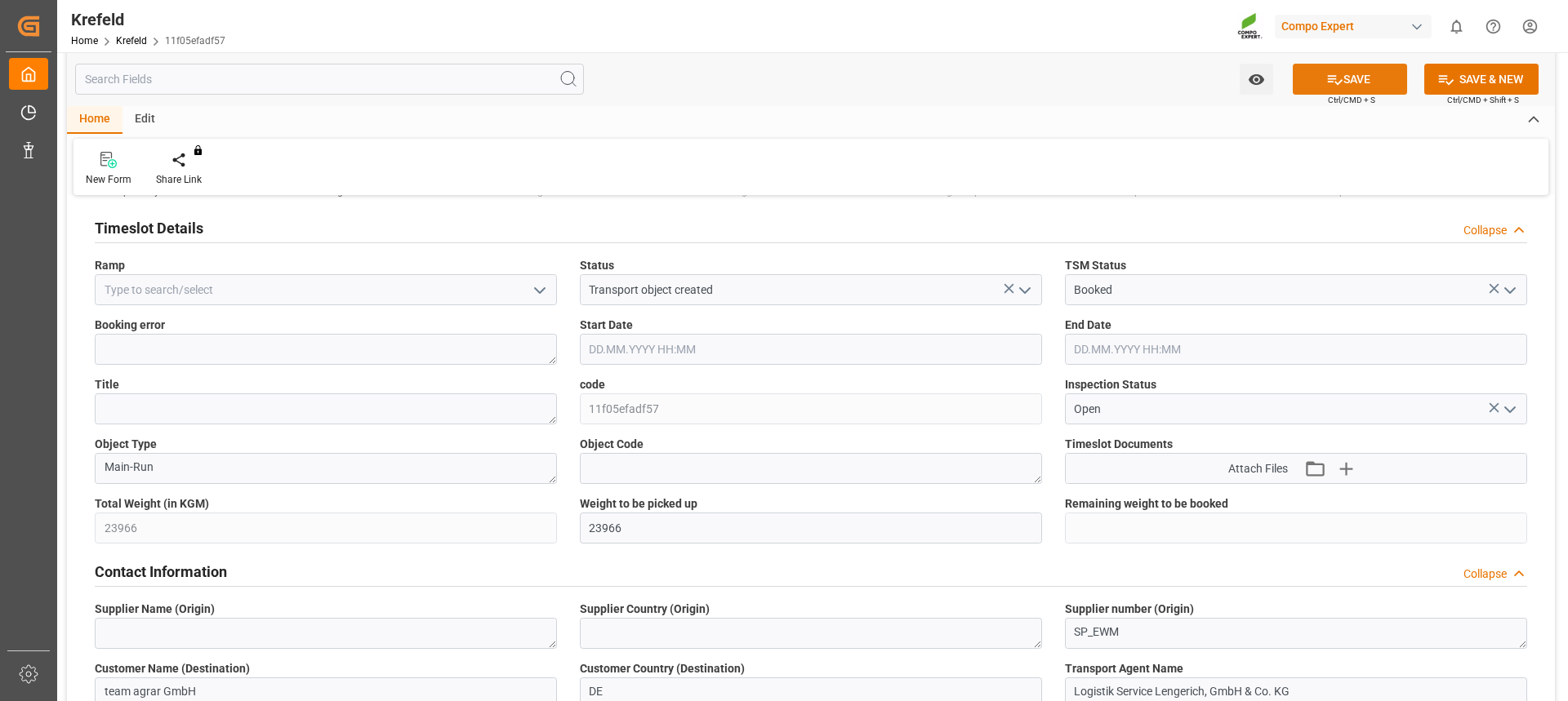
click at [1367, 89] on button "SAVE" at bounding box center [1349, 80] width 114 height 31
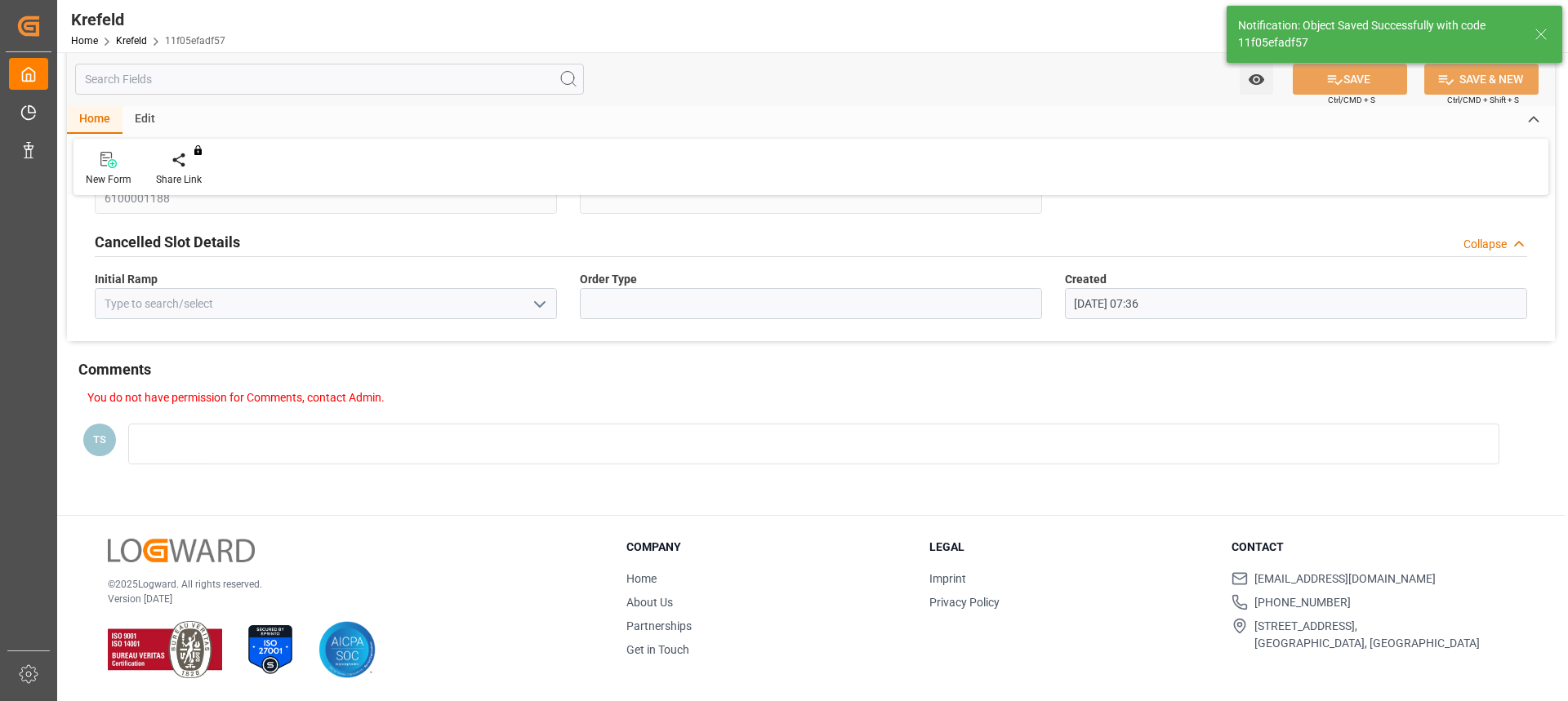
scroll to position [135, 0]
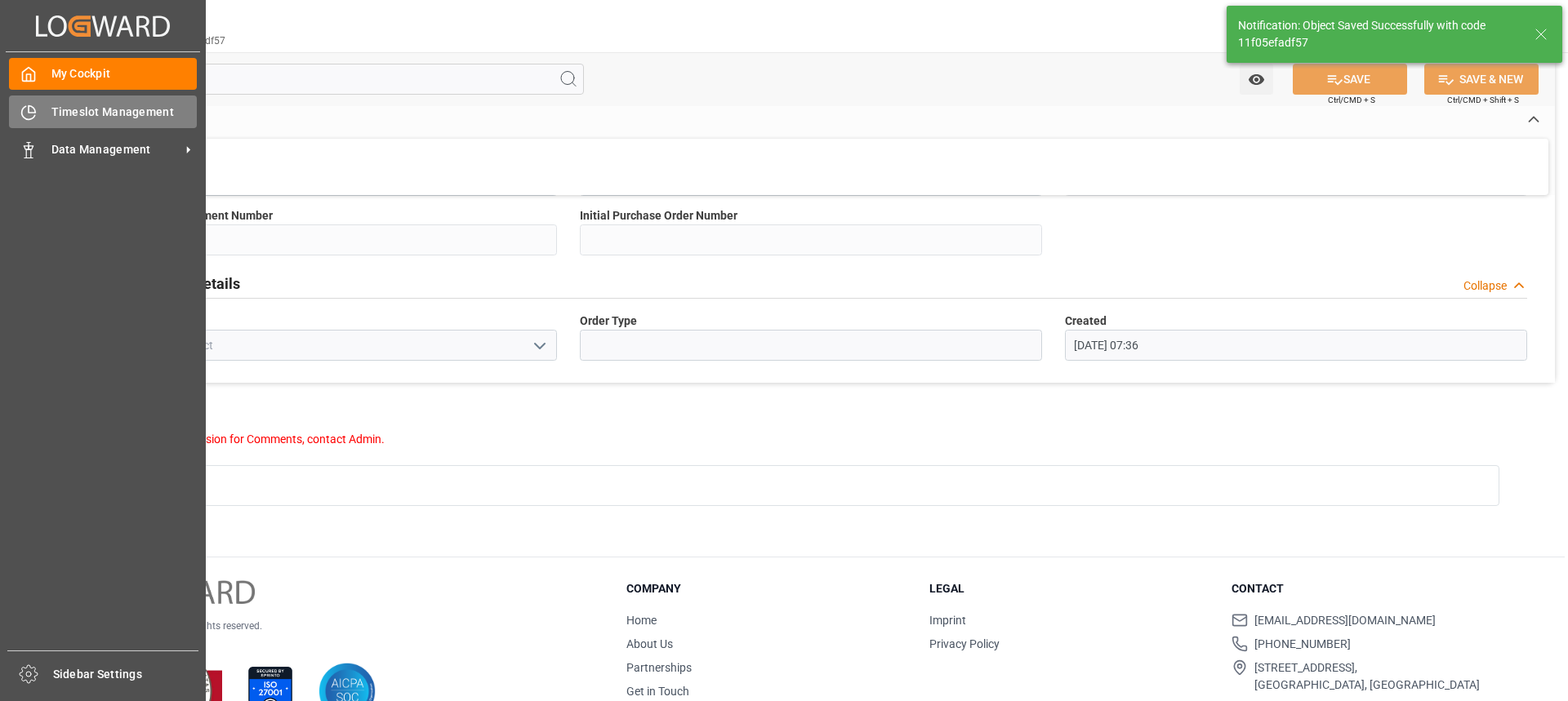
click at [28, 125] on div "Timeslot Management Timeslot Management" at bounding box center [103, 111] width 188 height 32
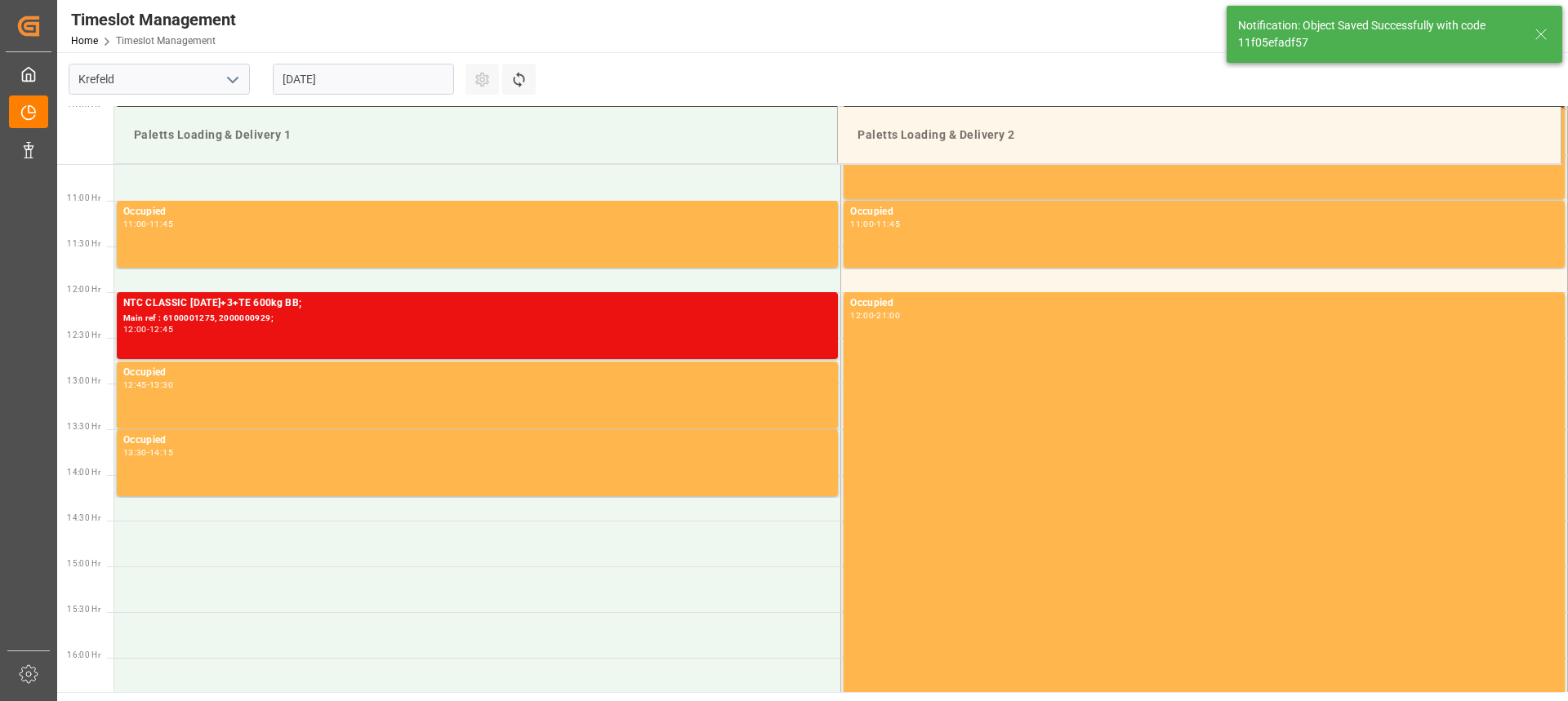
scroll to position [976, 0]
